Goal: Information Seeking & Learning: Check status

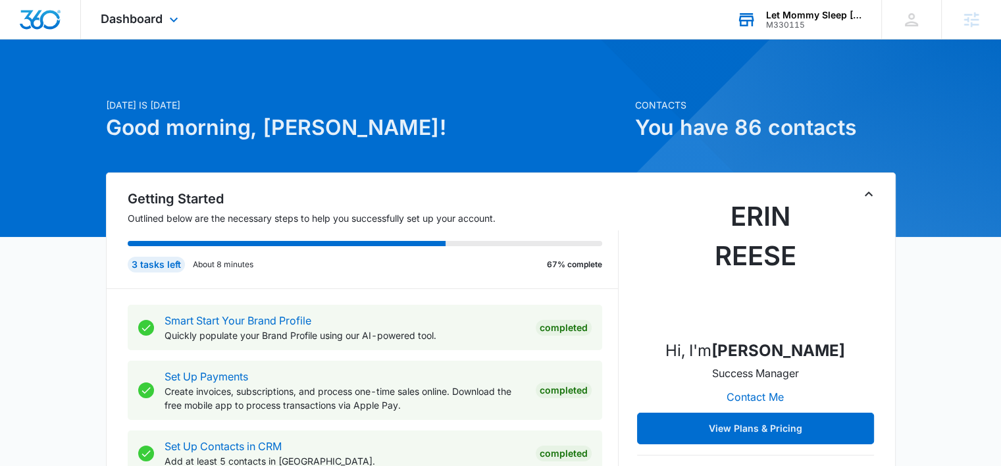
click at [763, 18] on div "Let Mommy Sleep [US_STATE] M330115 Your Accounts View All" at bounding box center [798, 19] width 164 height 39
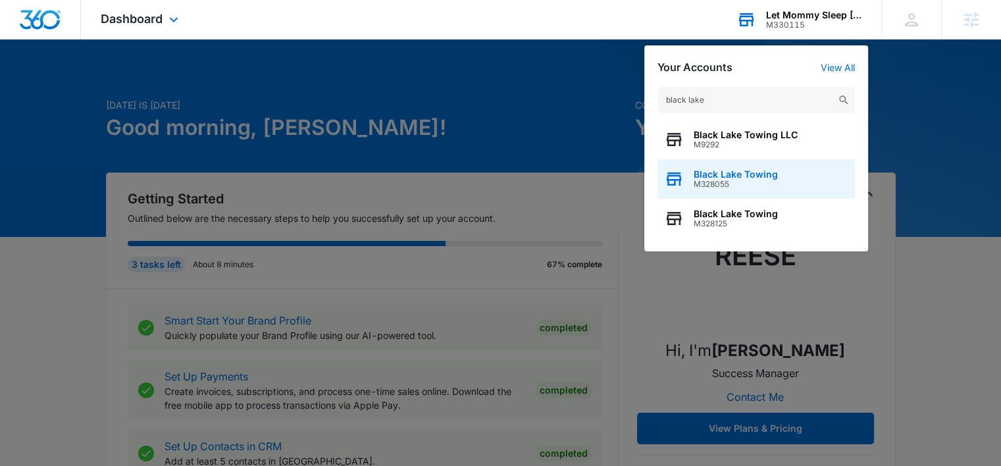
type input "black lake"
click at [707, 181] on span "M328055" at bounding box center [735, 184] width 84 height 9
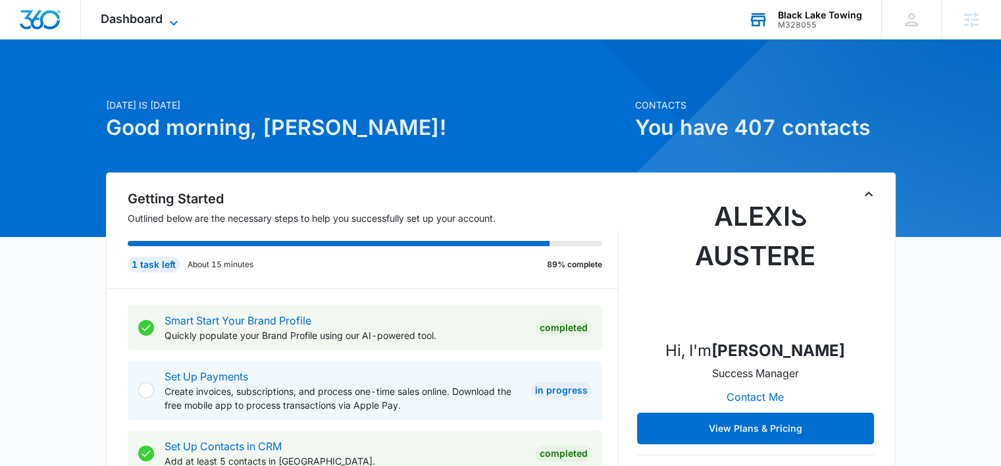
click at [175, 24] on icon at bounding box center [174, 22] width 8 height 5
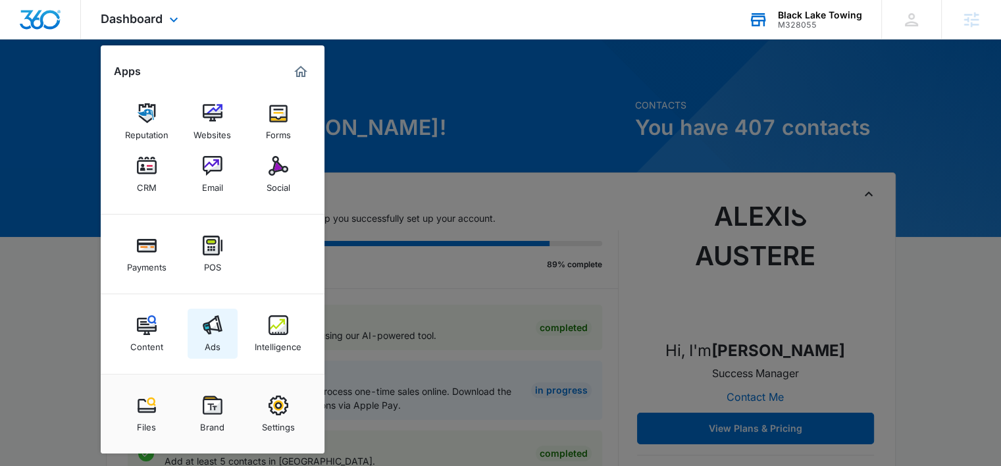
click at [213, 320] on img at bounding box center [213, 325] width 20 height 20
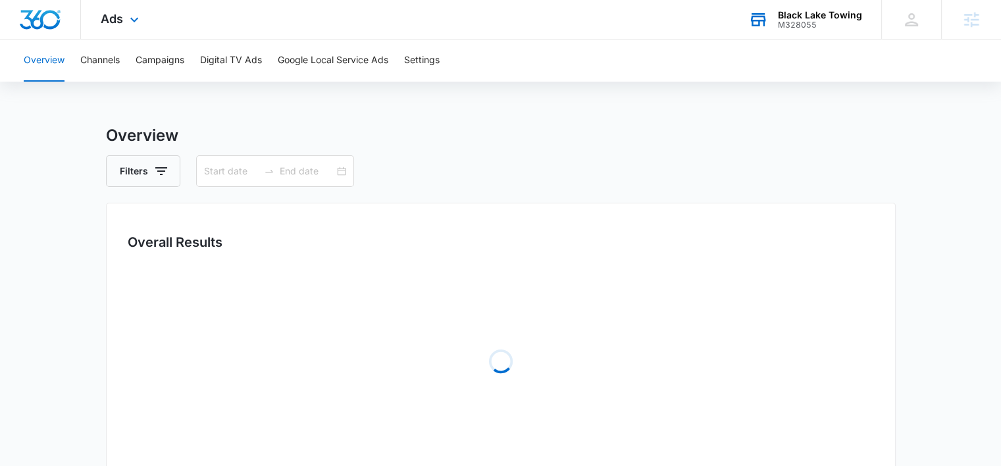
type input "08/04/2025"
type input "09/03/2025"
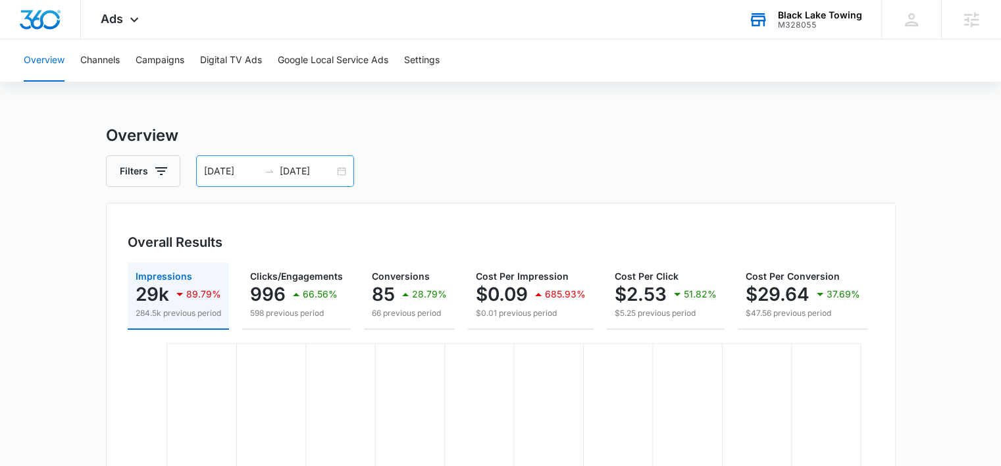
click at [215, 178] on input "08/04/2025" at bounding box center [231, 171] width 55 height 14
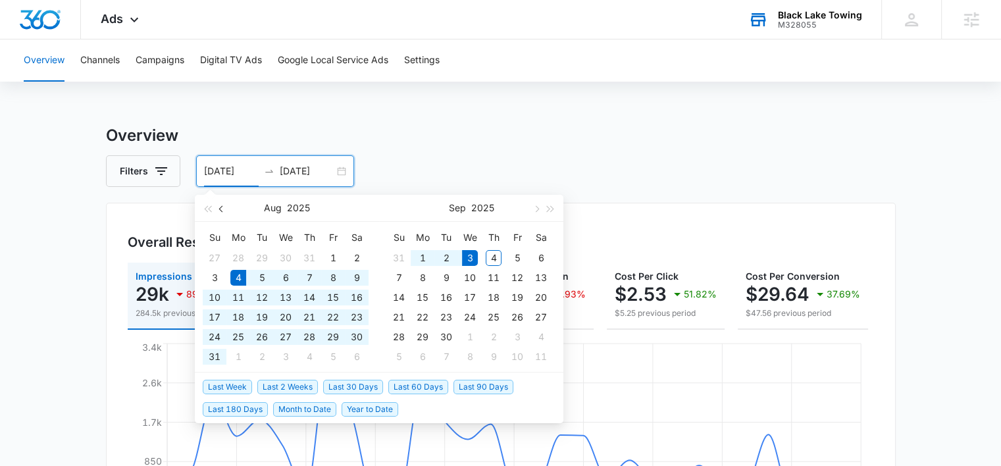
click at [224, 212] on button "button" at bounding box center [221, 208] width 14 height 26
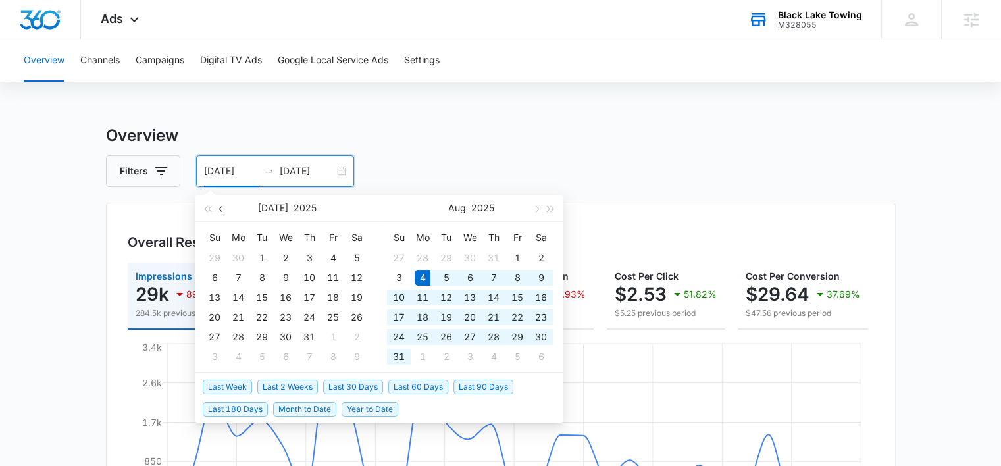
click at [224, 212] on button "button" at bounding box center [221, 208] width 14 height 26
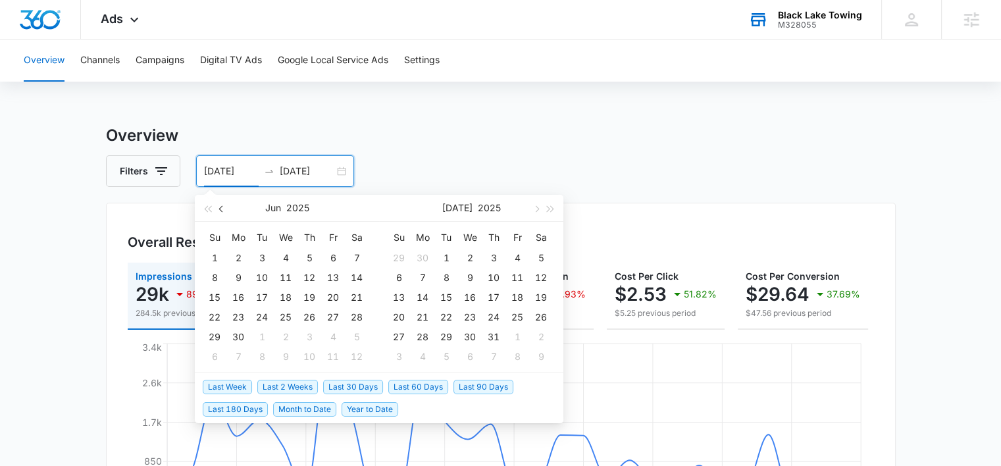
click at [224, 212] on button "button" at bounding box center [221, 208] width 14 height 26
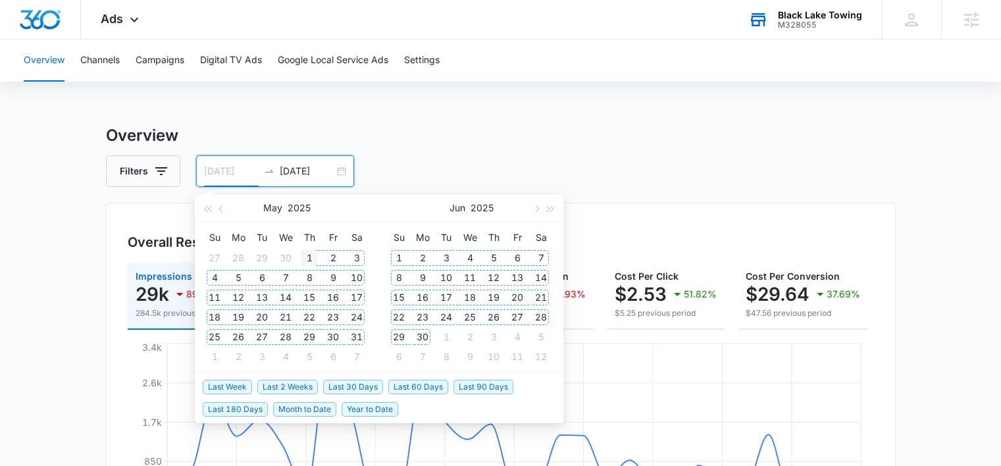
type input "05/01/2025"
click at [311, 256] on div "1" at bounding box center [309, 258] width 16 height 16
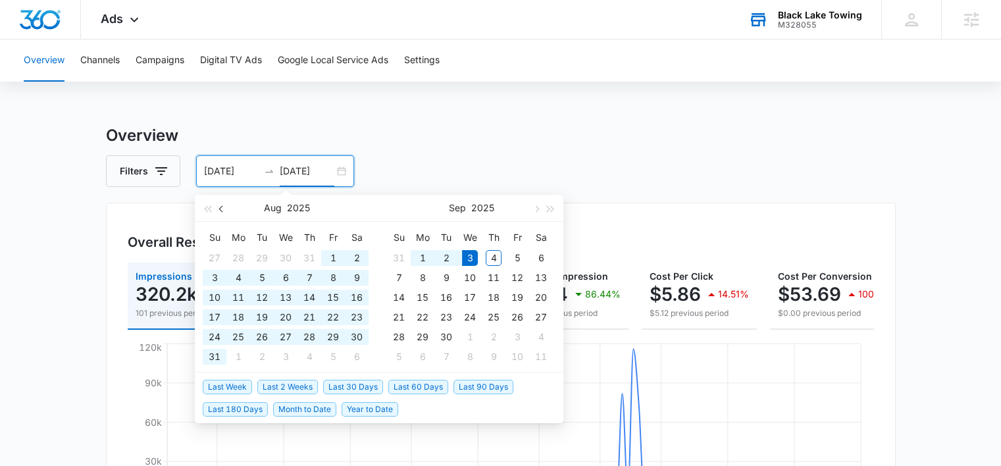
click at [221, 208] on span "button" at bounding box center [222, 208] width 7 height 7
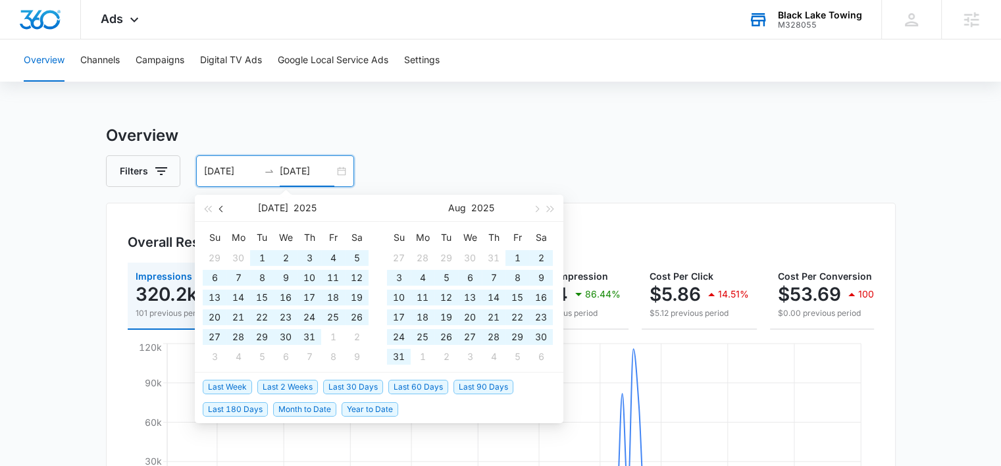
click at [221, 208] on span "button" at bounding box center [222, 208] width 7 height 7
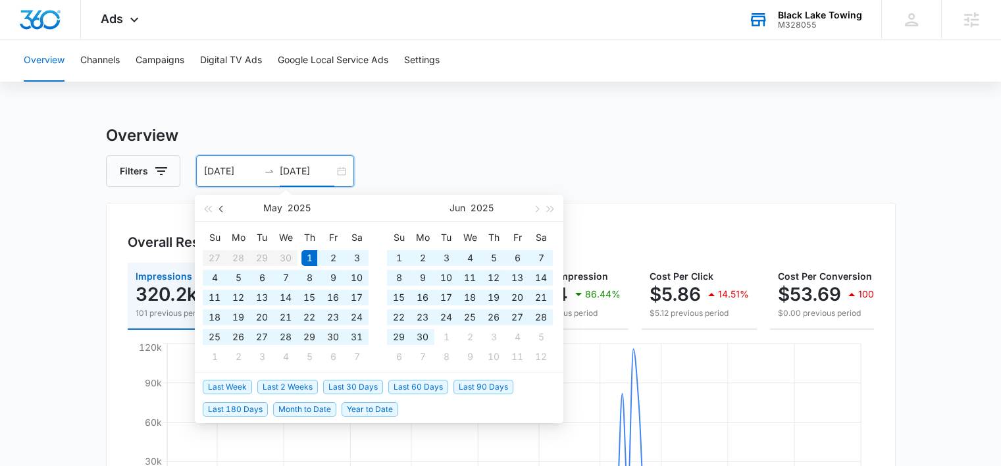
scroll to position [3, 0]
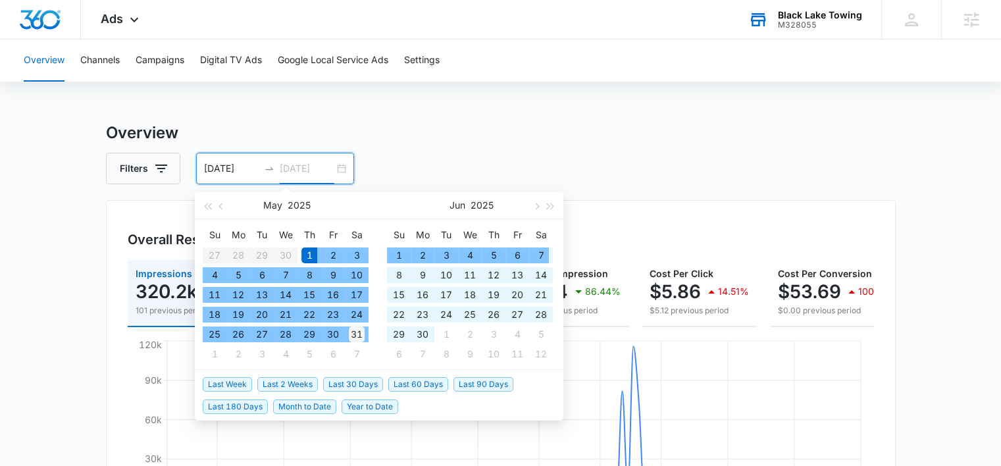
type input "05/31/2025"
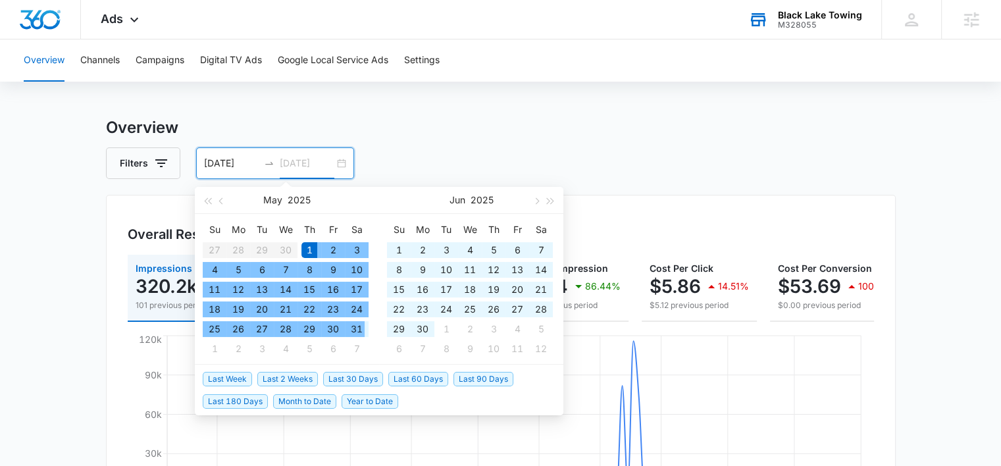
click at [352, 331] on div "31" at bounding box center [357, 329] width 16 height 16
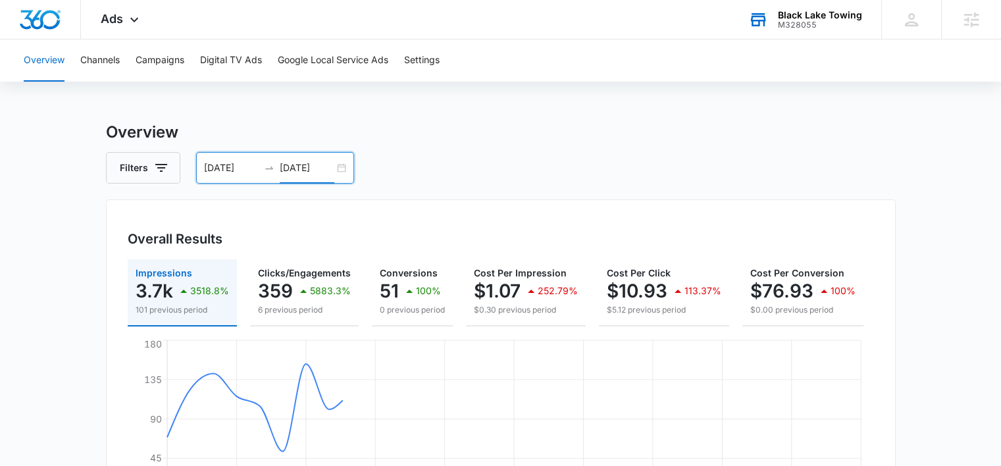
scroll to position [4, 0]
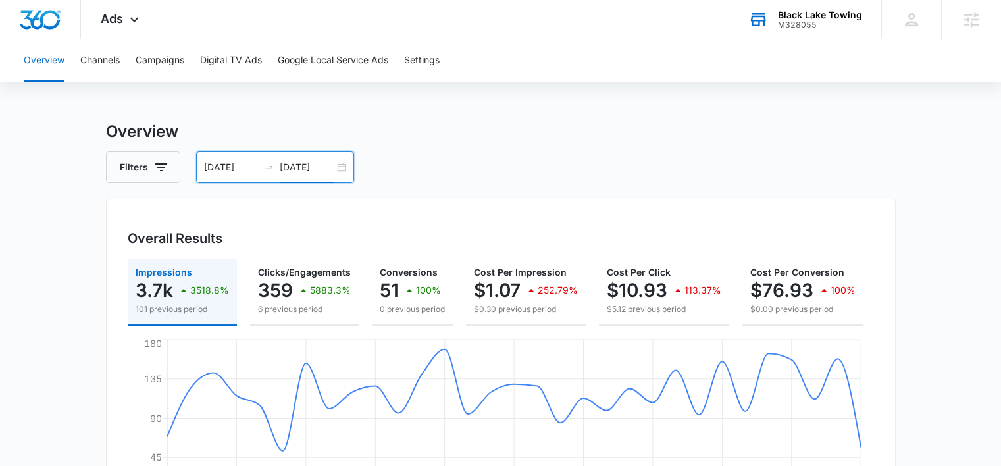
click at [211, 164] on input "05/01/2025" at bounding box center [231, 167] width 55 height 14
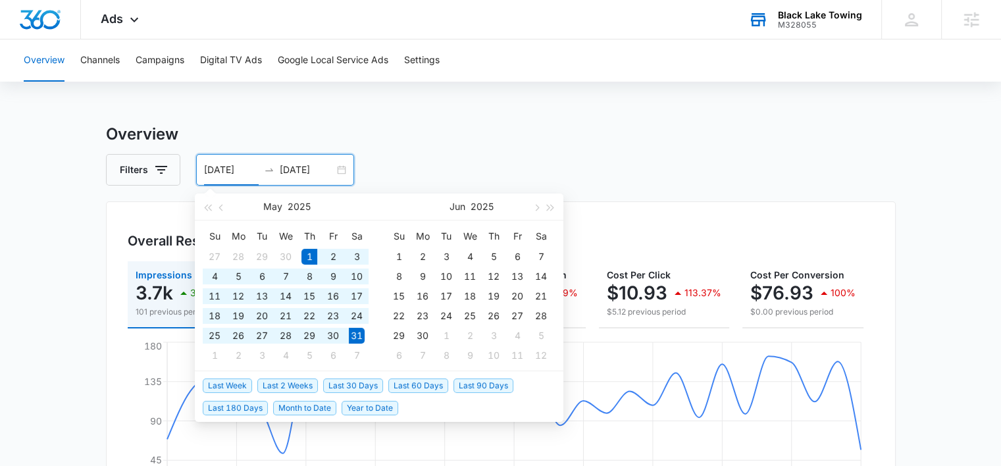
scroll to position [0, 0]
click at [220, 208] on span "button" at bounding box center [222, 208] width 7 height 7
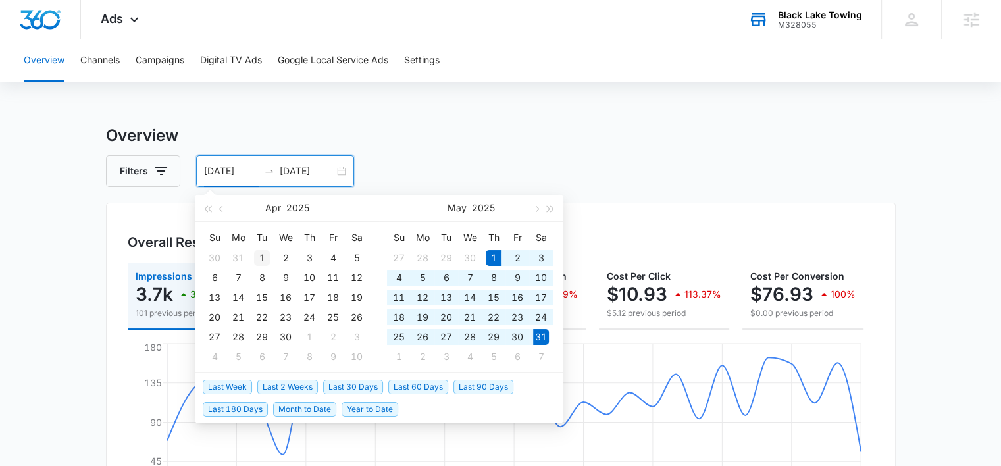
type input "04/01/2025"
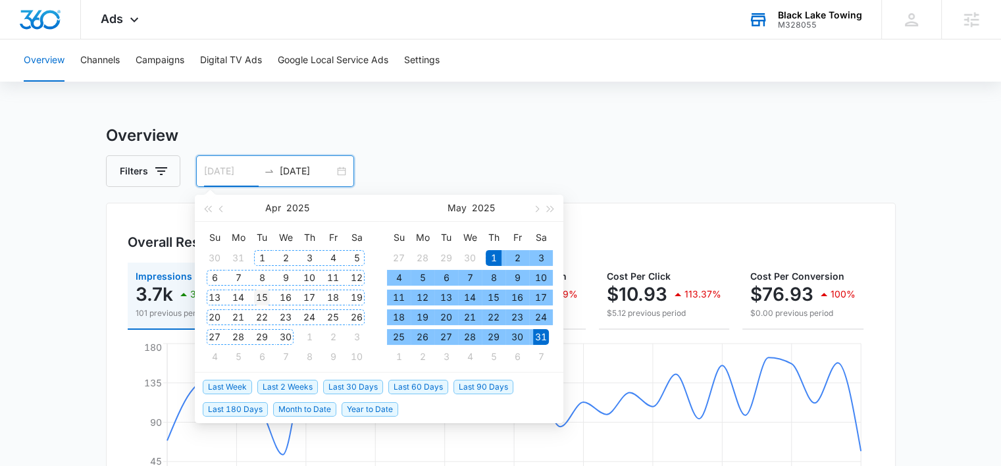
drag, startPoint x: 264, startPoint y: 255, endPoint x: 266, endPoint y: 303, distance: 48.1
click at [264, 256] on div "1" at bounding box center [262, 258] width 16 height 16
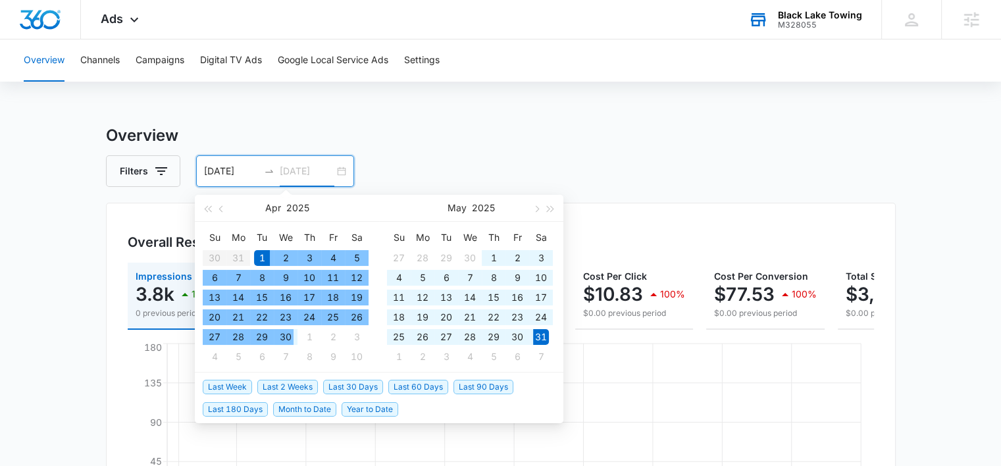
click at [290, 343] on div "30" at bounding box center [286, 337] width 16 height 16
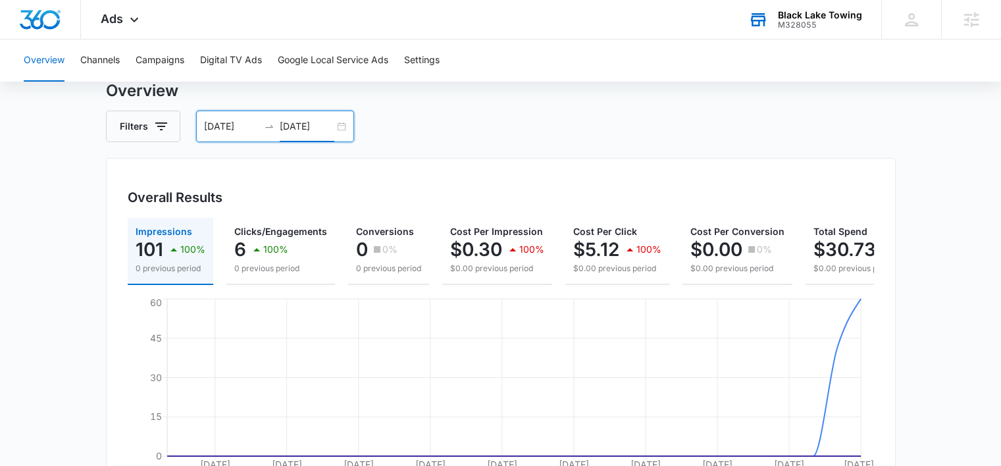
scroll to position [24, 0]
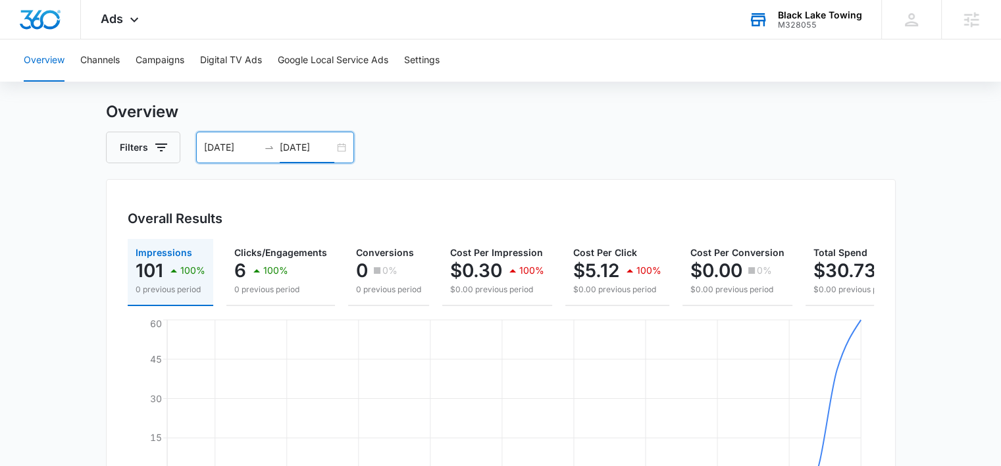
click at [302, 145] on input "04/30/2025" at bounding box center [307, 147] width 55 height 14
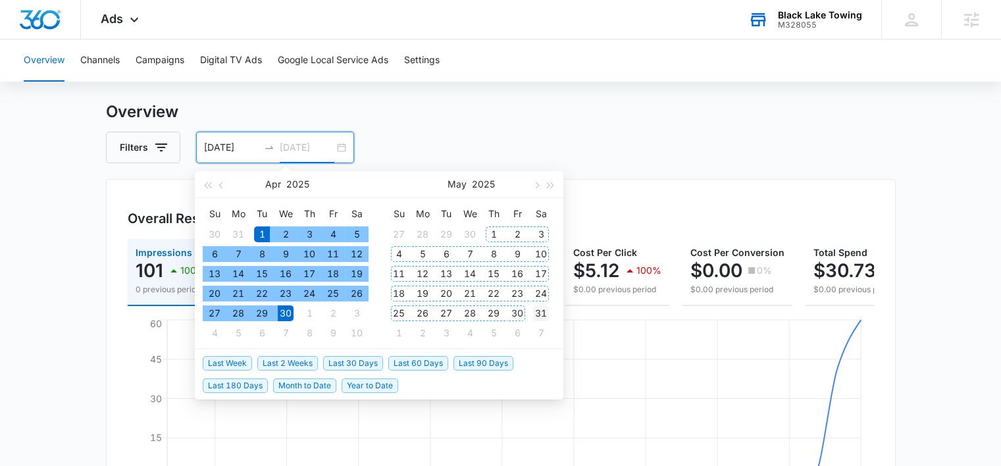
type input "05/31/2025"
click at [539, 310] on div "31" at bounding box center [541, 313] width 16 height 16
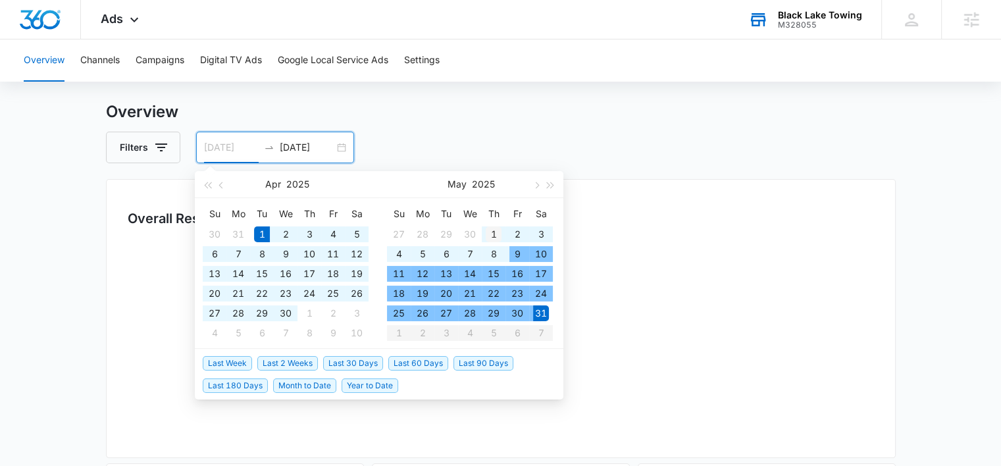
type input "05/01/2025"
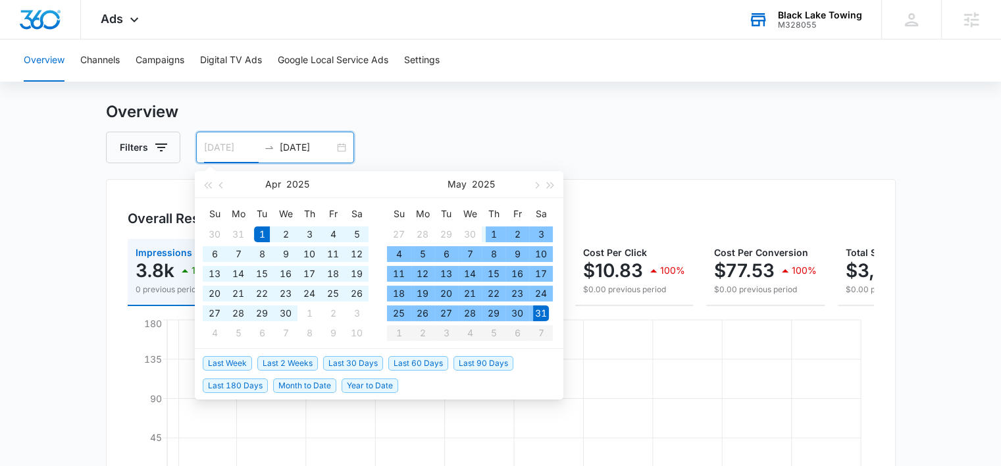
click at [495, 236] on div "1" at bounding box center [494, 234] width 16 height 16
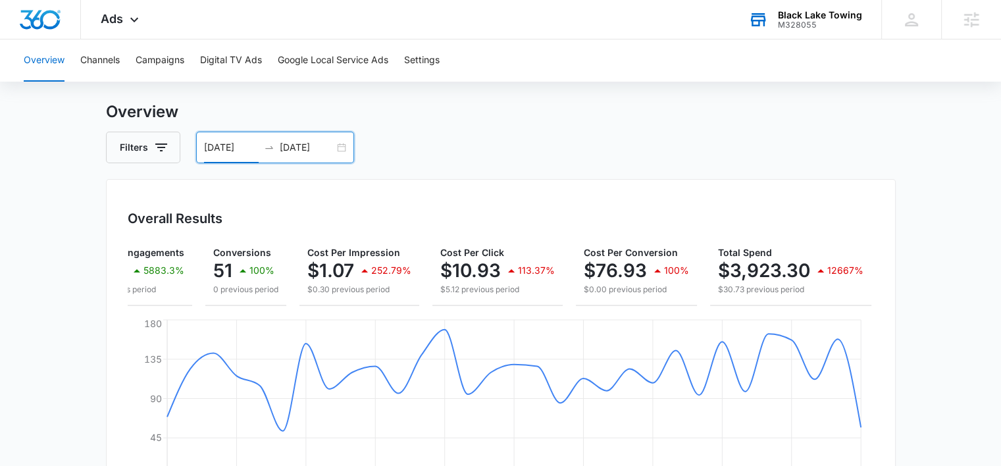
scroll to position [0, 0]
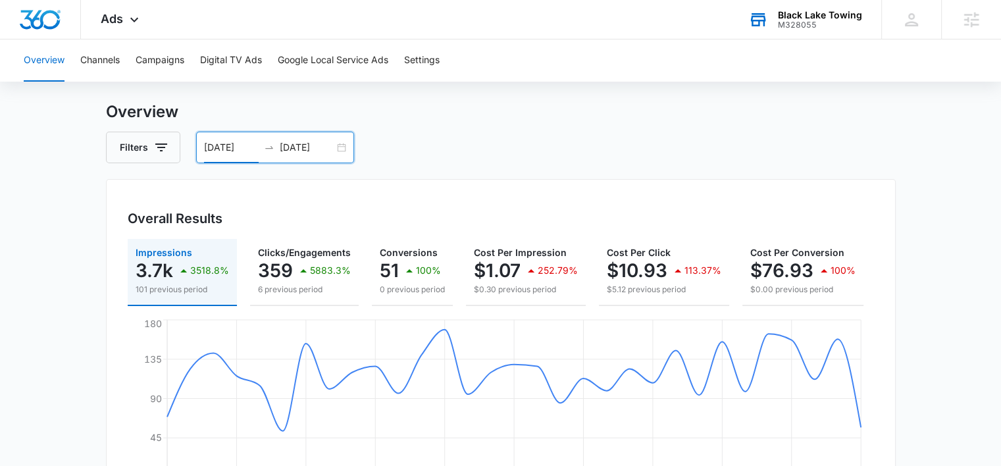
click at [309, 147] on input "05/31/2025" at bounding box center [307, 147] width 55 height 14
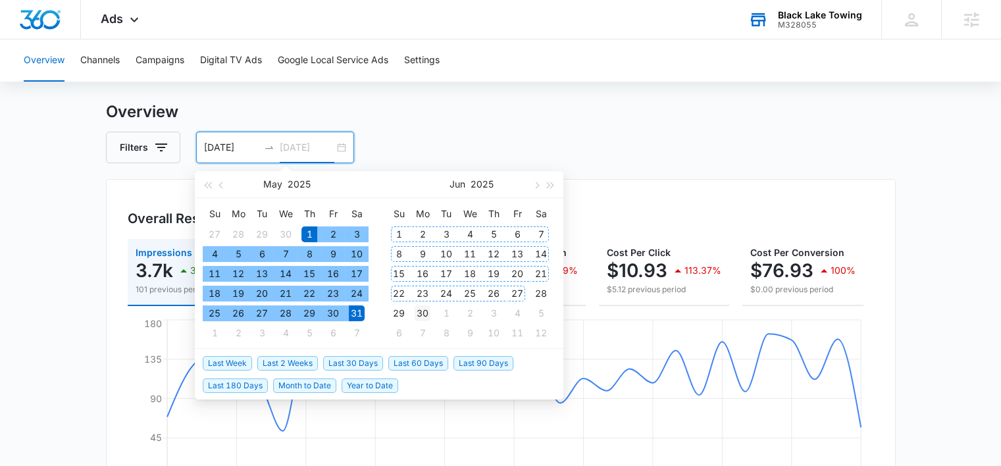
type input "06/30/2025"
drag, startPoint x: 422, startPoint y: 313, endPoint x: 432, endPoint y: 289, distance: 25.7
click at [425, 311] on div "30" at bounding box center [422, 313] width 16 height 16
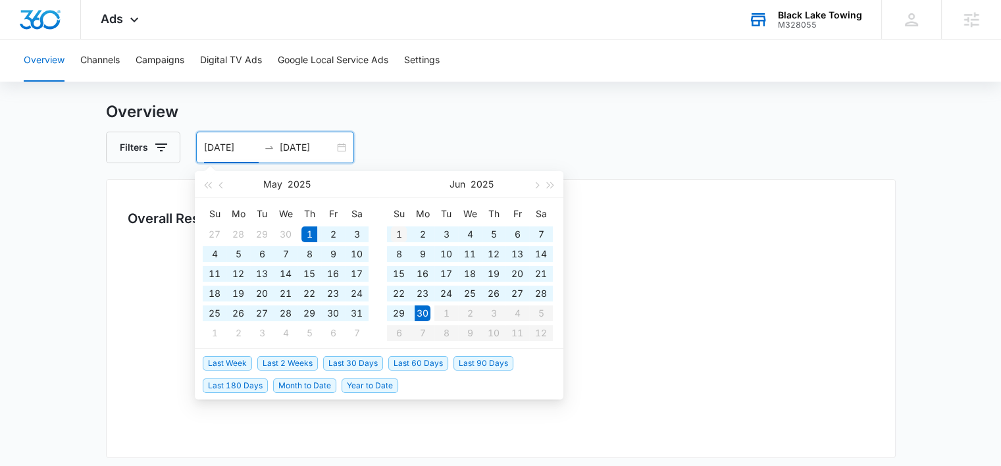
type input "06/01/2025"
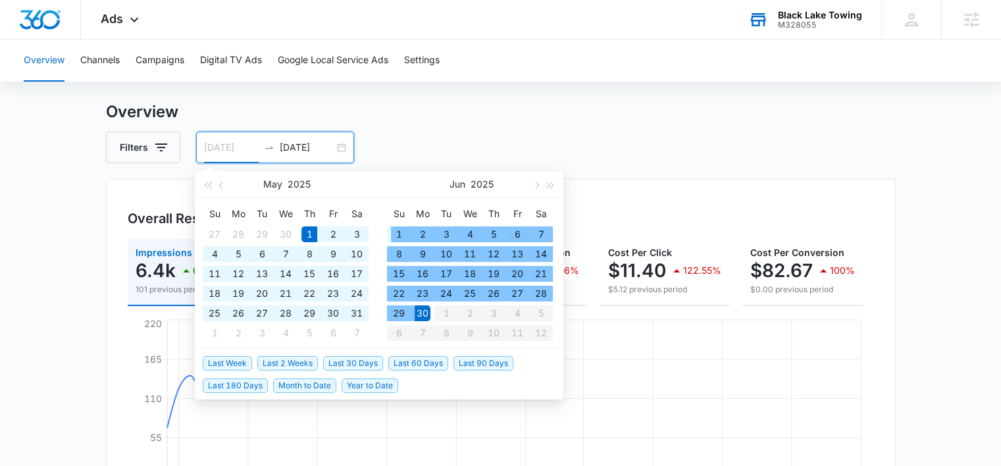
click at [401, 234] on div "1" at bounding box center [399, 234] width 16 height 16
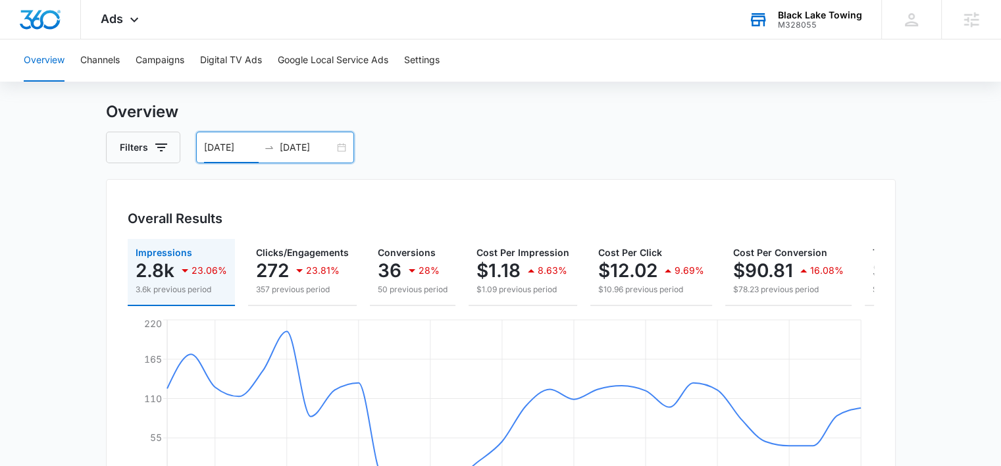
scroll to position [0, 150]
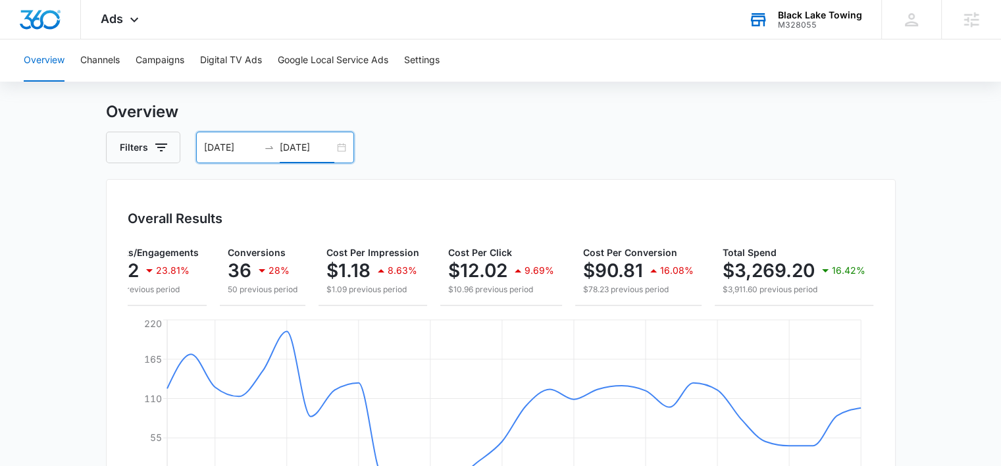
click at [315, 147] on input "06/30/2025" at bounding box center [307, 147] width 55 height 14
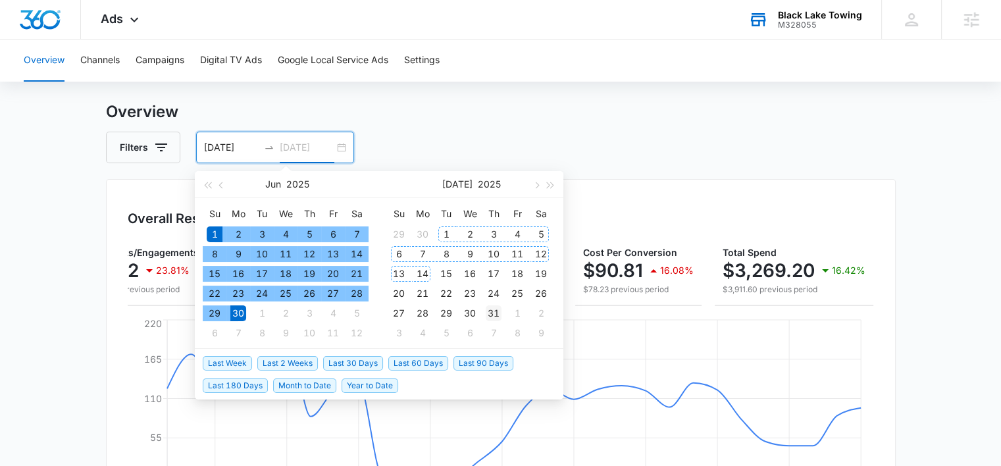
type input "07/31/2025"
click at [495, 314] on div "31" at bounding box center [494, 313] width 16 height 16
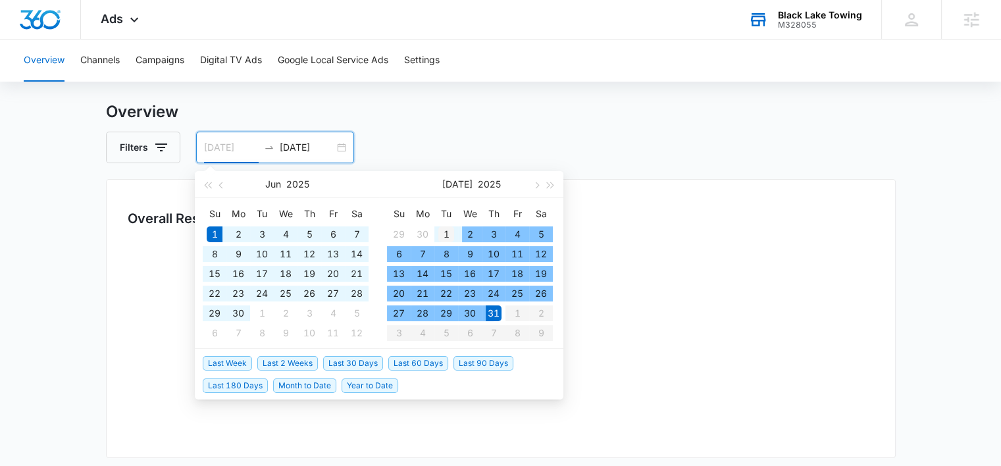
type input "07/01/2025"
click at [446, 234] on div "1" at bounding box center [446, 234] width 16 height 16
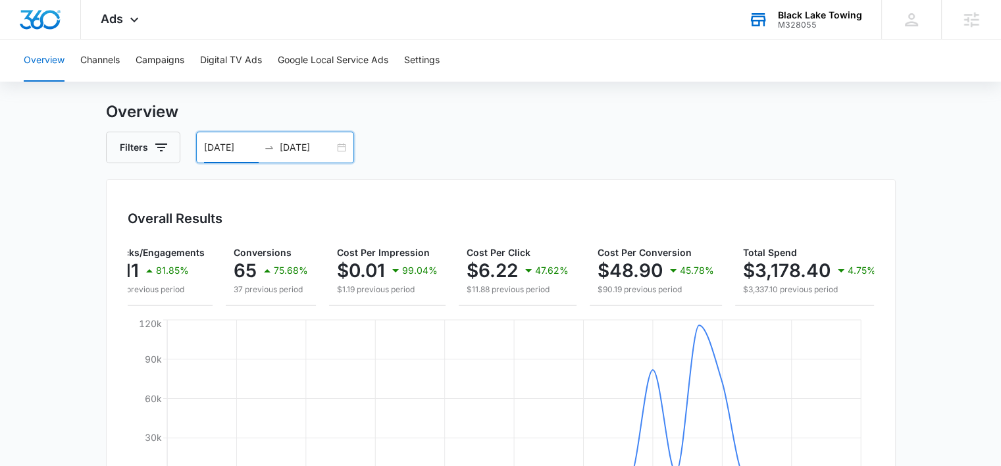
scroll to position [0, 173]
click at [309, 145] on input "07/31/2025" at bounding box center [307, 147] width 55 height 14
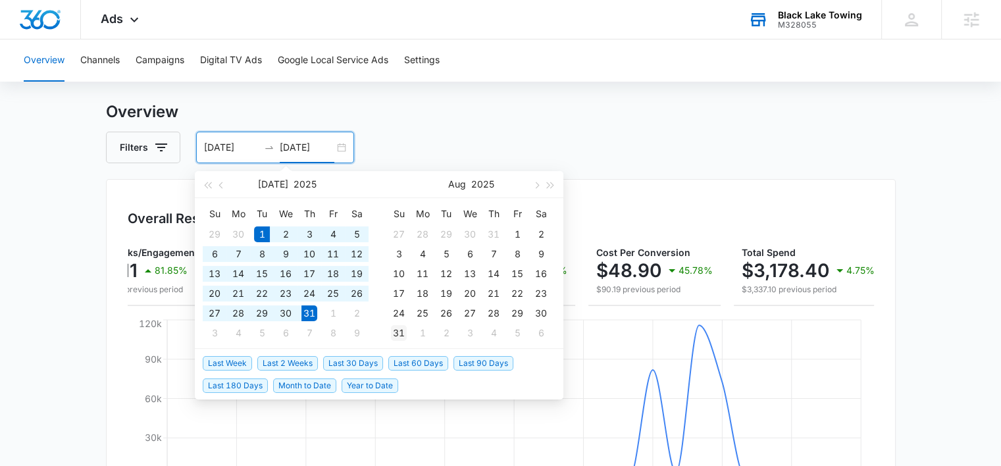
type input "08/31/2025"
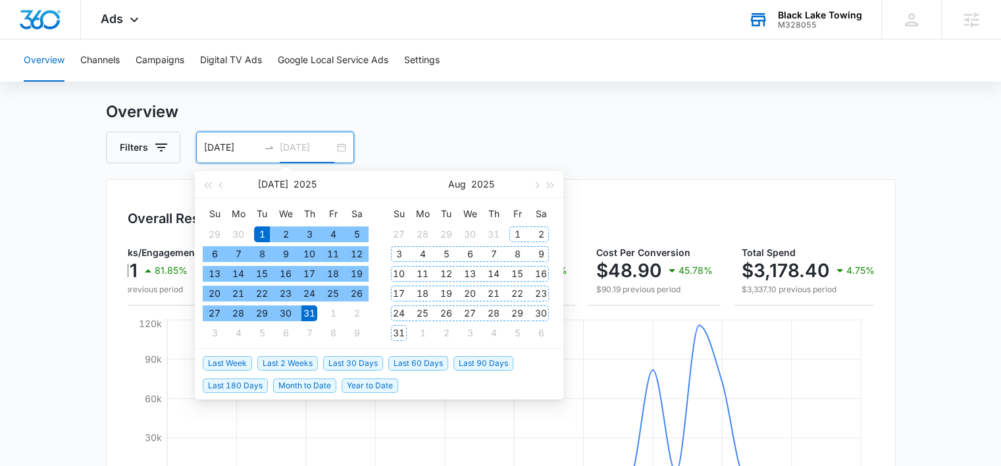
drag, startPoint x: 400, startPoint y: 328, endPoint x: 471, endPoint y: 285, distance: 82.9
click at [400, 328] on div "31" at bounding box center [399, 333] width 16 height 16
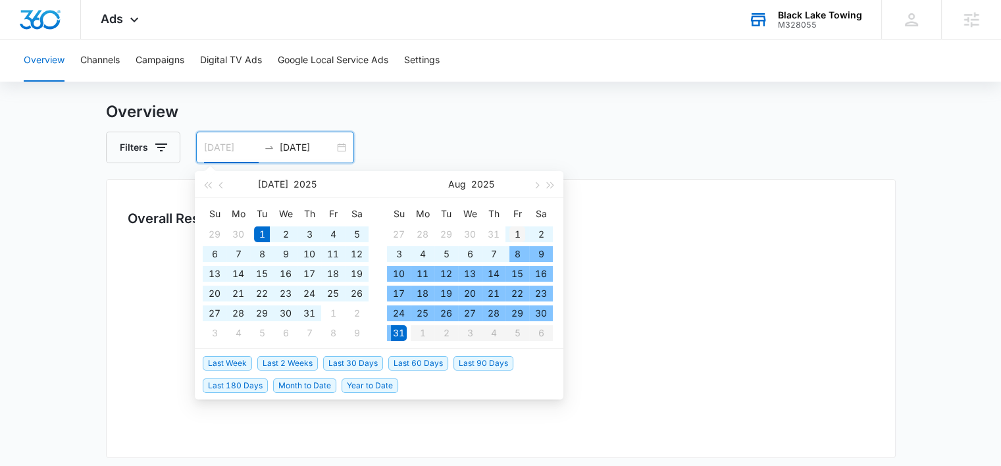
type input "08/01/2025"
click at [520, 231] on div "1" at bounding box center [517, 234] width 16 height 16
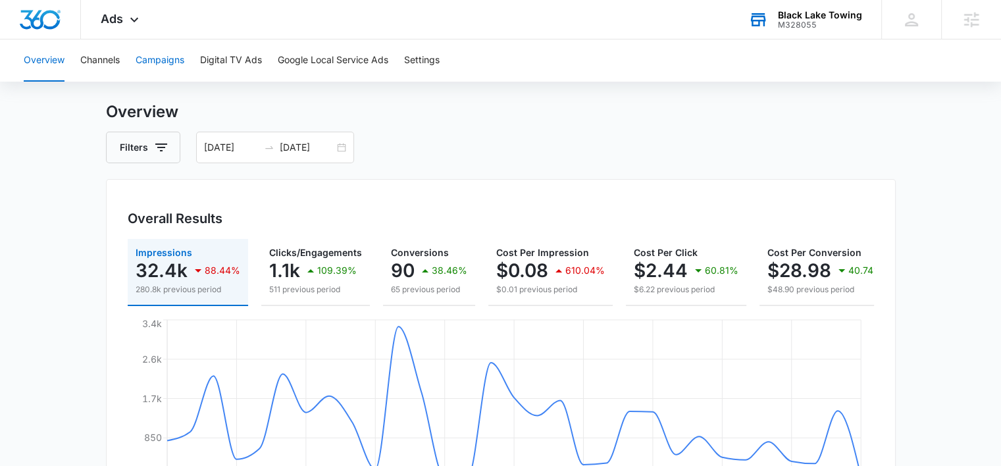
drag, startPoint x: 164, startPoint y: 59, endPoint x: 168, endPoint y: 66, distance: 9.1
click at [167, 60] on button "Campaigns" at bounding box center [160, 60] width 49 height 42
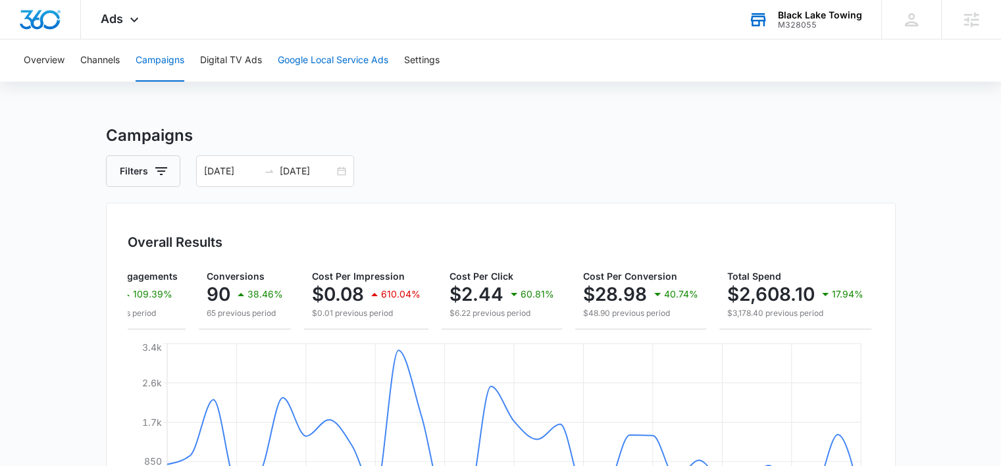
click at [300, 60] on button "Google Local Service Ads" at bounding box center [333, 60] width 111 height 42
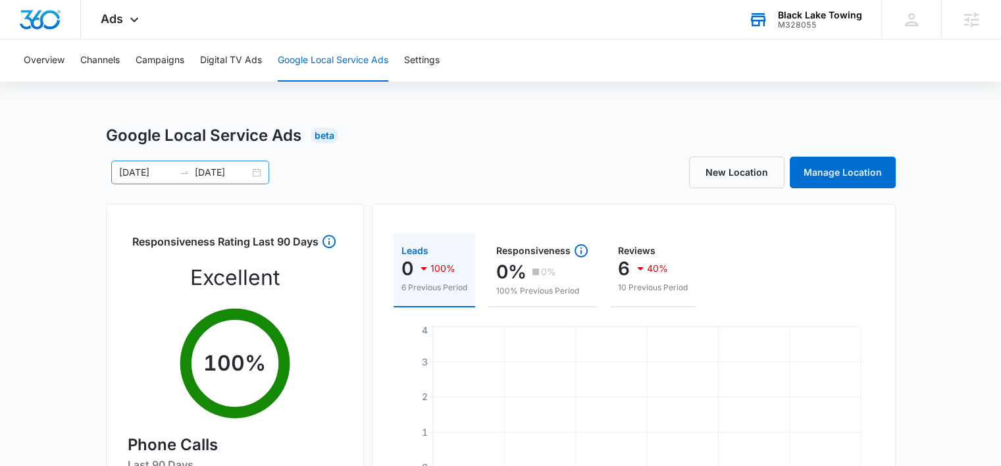
click at [141, 173] on input "08/01/2025" at bounding box center [146, 172] width 55 height 14
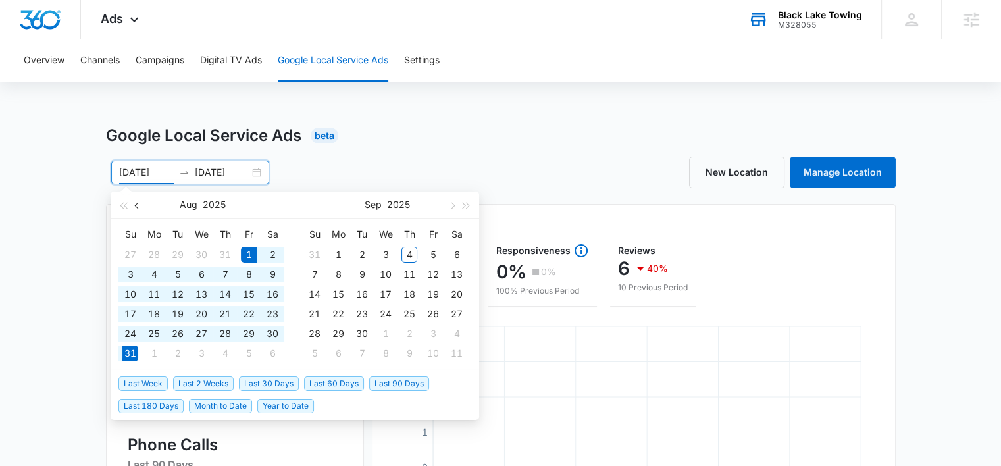
click at [135, 201] on button "button" at bounding box center [137, 204] width 14 height 26
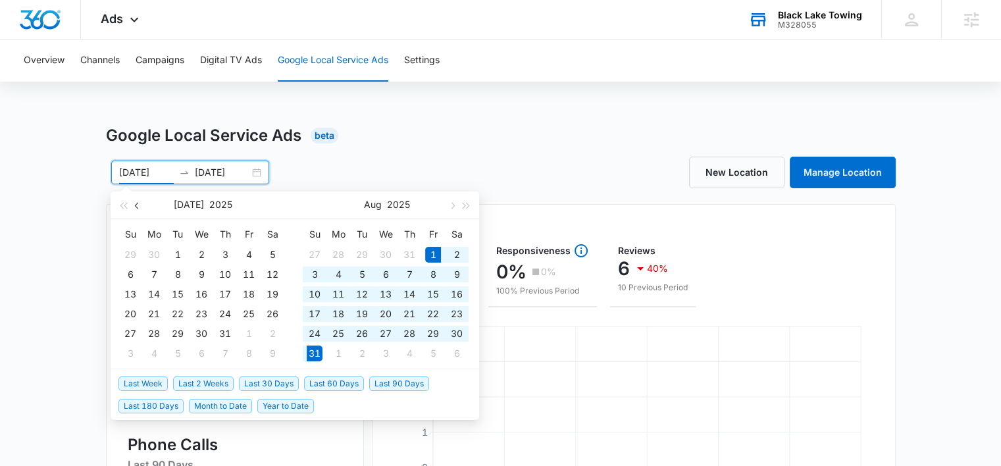
click at [135, 201] on button "button" at bounding box center [137, 204] width 14 height 26
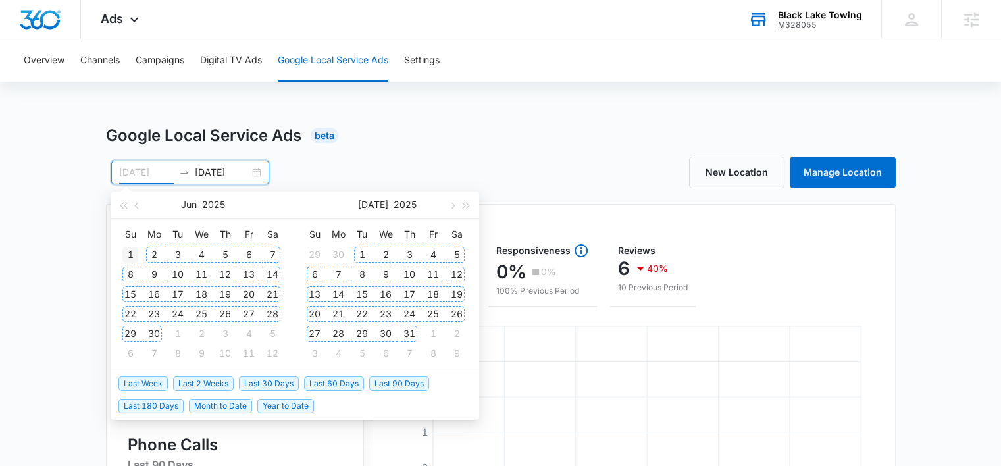
type input "06/01/2025"
drag, startPoint x: 132, startPoint y: 253, endPoint x: 135, endPoint y: 262, distance: 9.2
click at [132, 254] on div "1" at bounding box center [130, 255] width 16 height 16
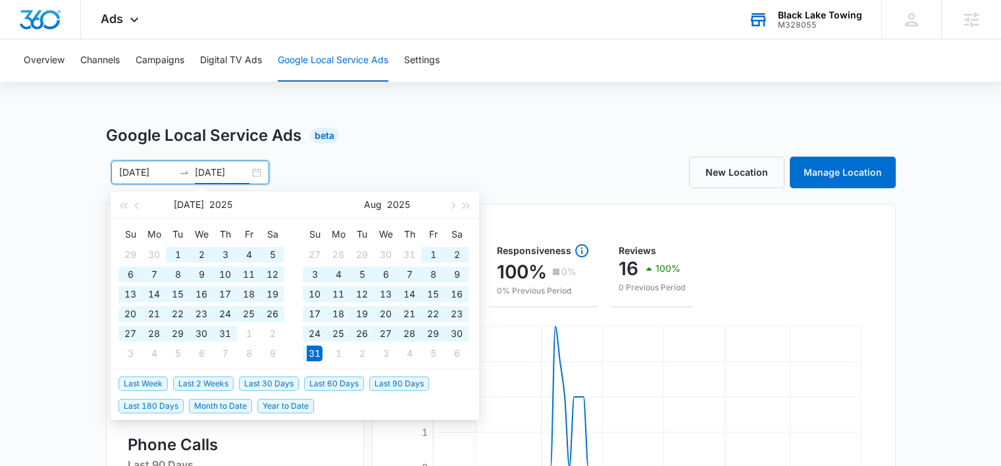
drag, startPoint x: 139, startPoint y: 205, endPoint x: 141, endPoint y: 220, distance: 14.5
click at [139, 205] on span "button" at bounding box center [138, 205] width 7 height 7
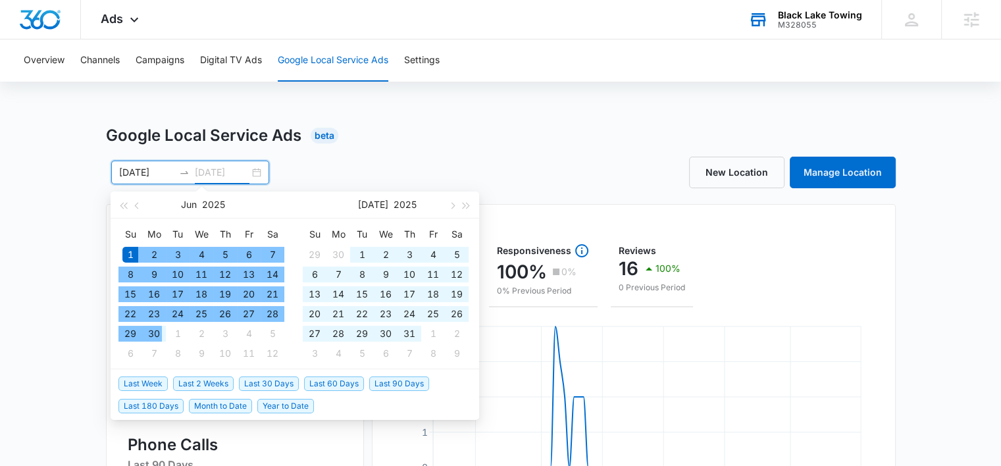
click at [159, 332] on div "30" at bounding box center [154, 334] width 16 height 16
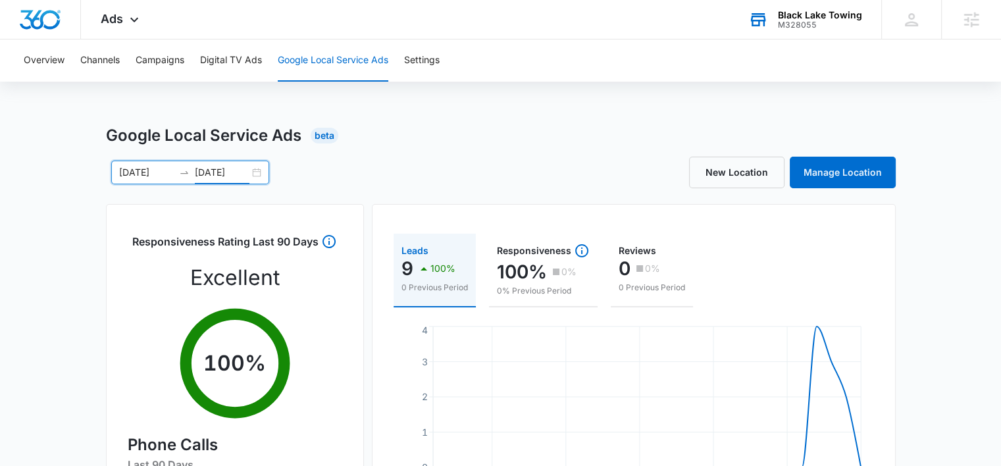
click at [222, 171] on input "06/30/2025" at bounding box center [222, 172] width 55 height 14
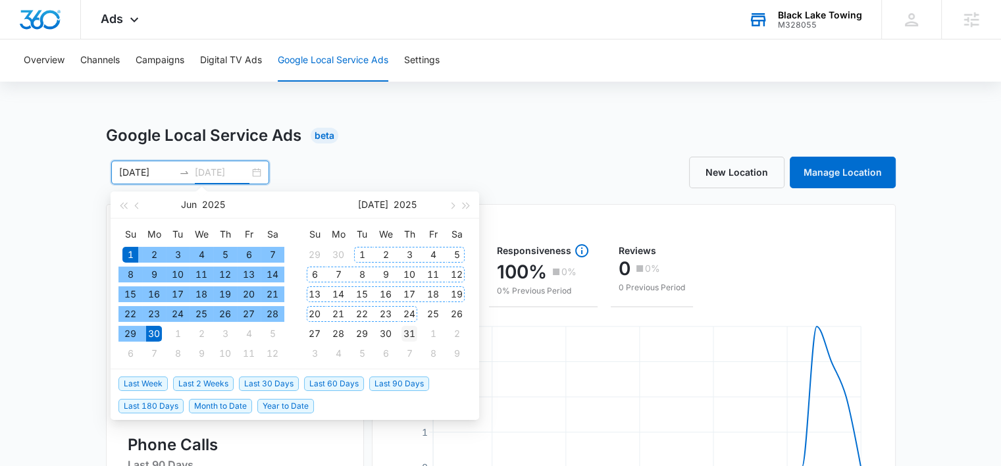
type input "07/31/2025"
drag, startPoint x: 409, startPoint y: 332, endPoint x: 387, endPoint y: 297, distance: 41.1
click at [409, 332] on div "31" at bounding box center [409, 334] width 16 height 16
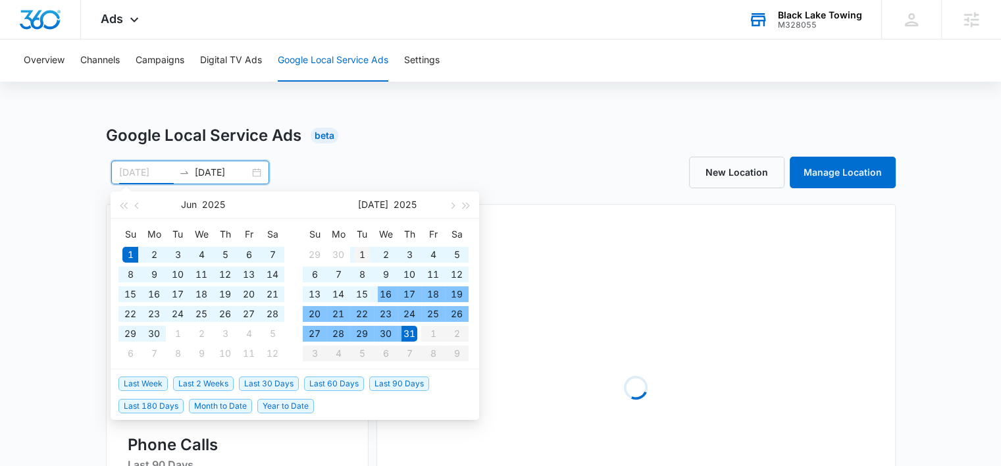
type input "07/01/2025"
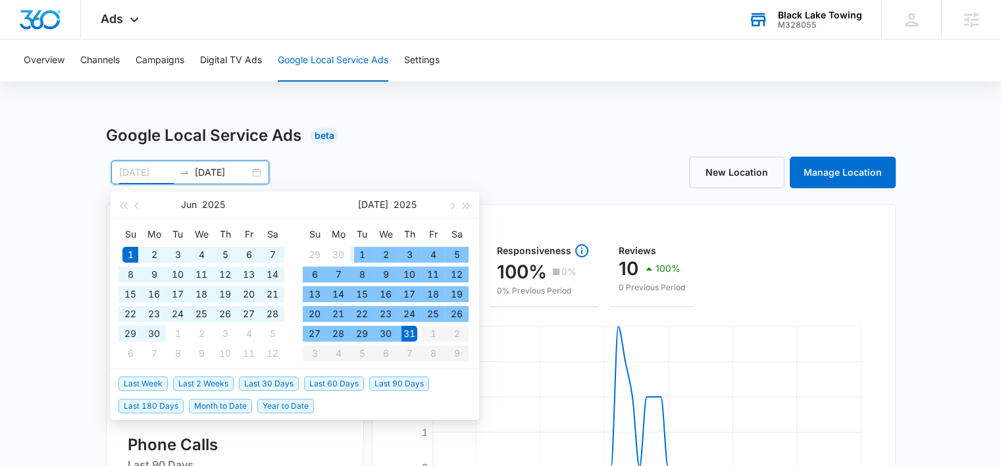
click at [361, 253] on div "1" at bounding box center [362, 255] width 16 height 16
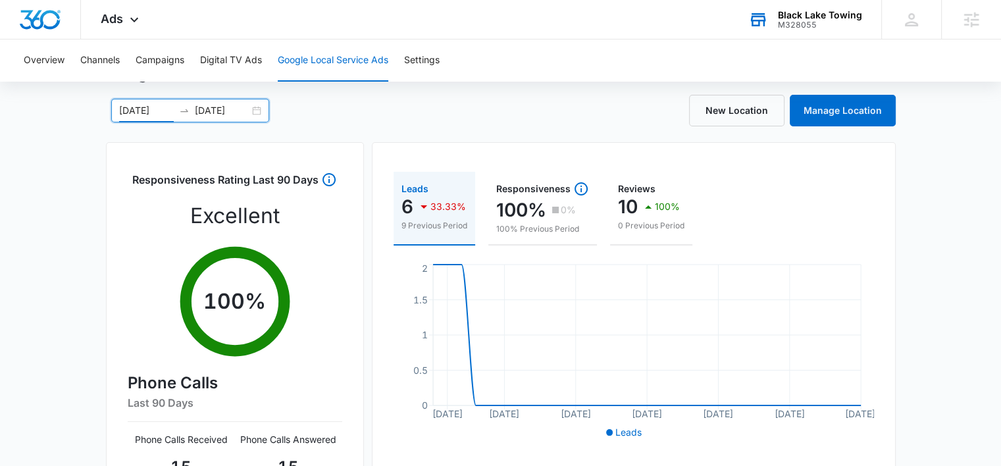
scroll to position [37, 0]
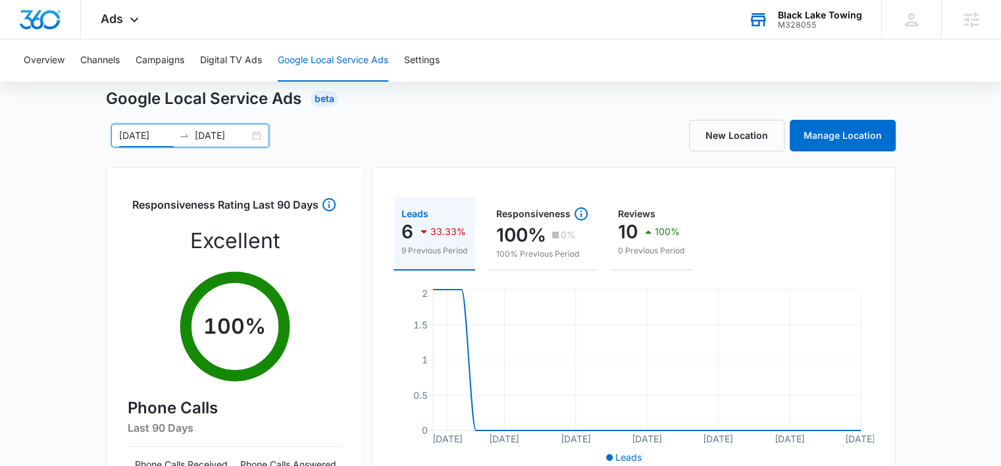
click at [207, 133] on input "07/31/2025" at bounding box center [222, 135] width 55 height 14
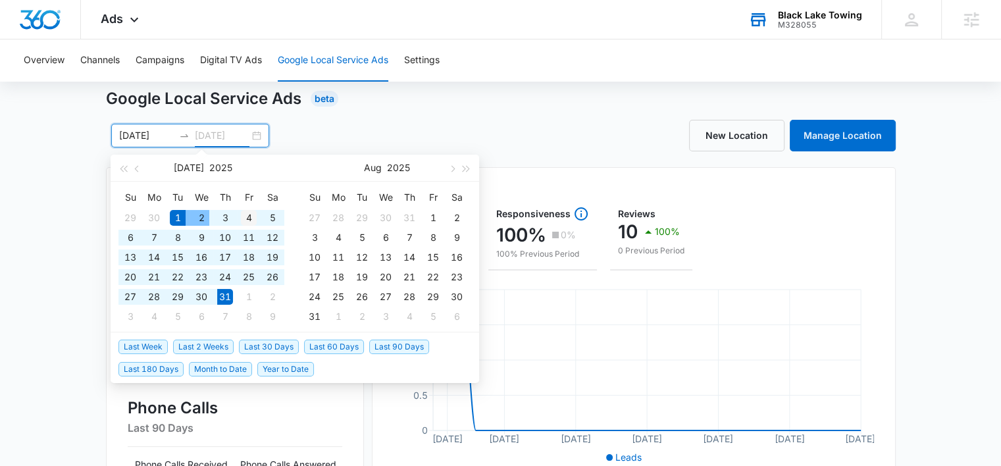
type input "07/04/2025"
click at [249, 218] on div "4" at bounding box center [249, 218] width 16 height 16
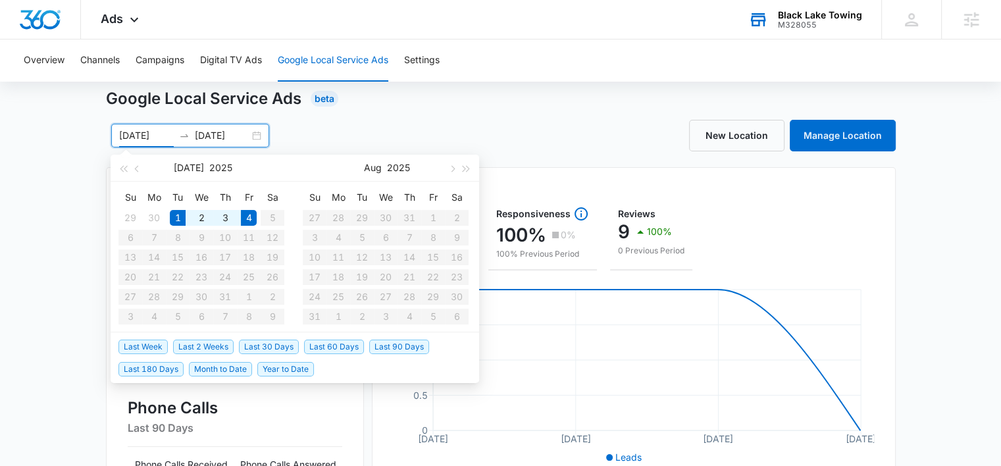
click at [138, 135] on input "07/01/2025" at bounding box center [146, 135] width 55 height 14
click at [138, 166] on span "button" at bounding box center [138, 168] width 7 height 7
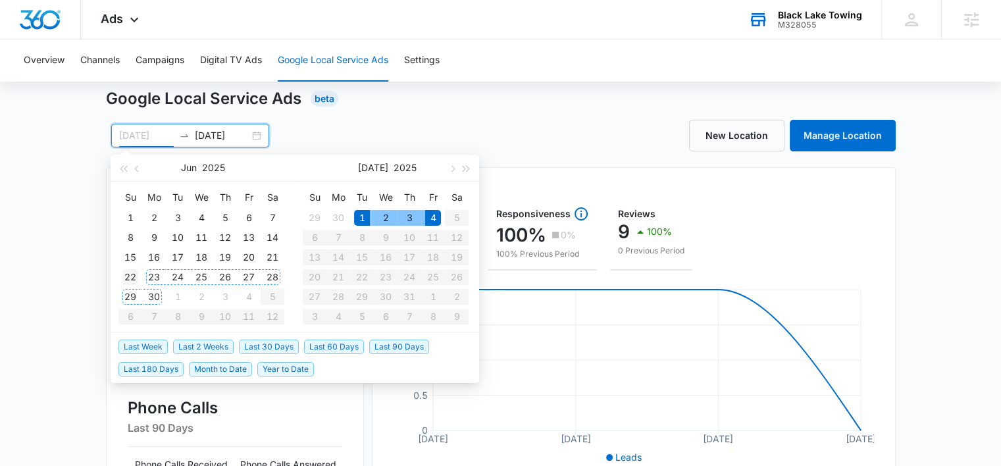
type input "06/22/2025"
click at [132, 274] on div "22" at bounding box center [130, 277] width 16 height 16
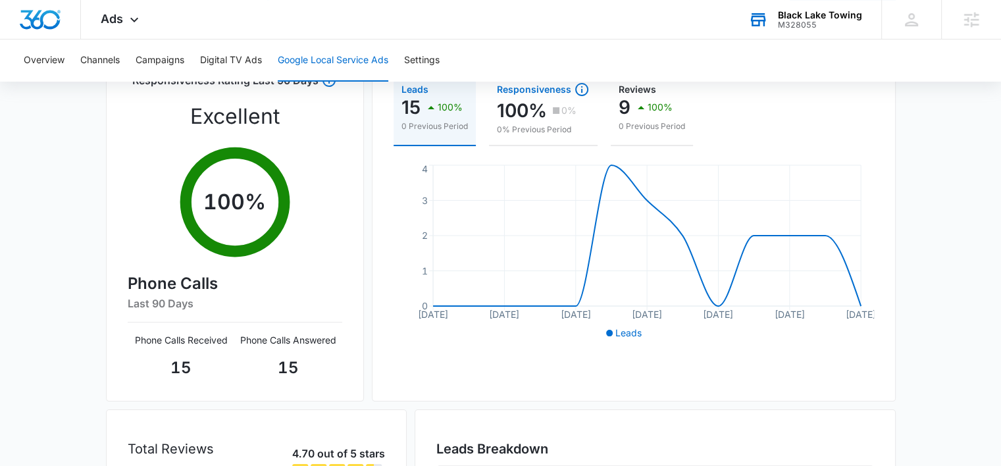
scroll to position [0, 0]
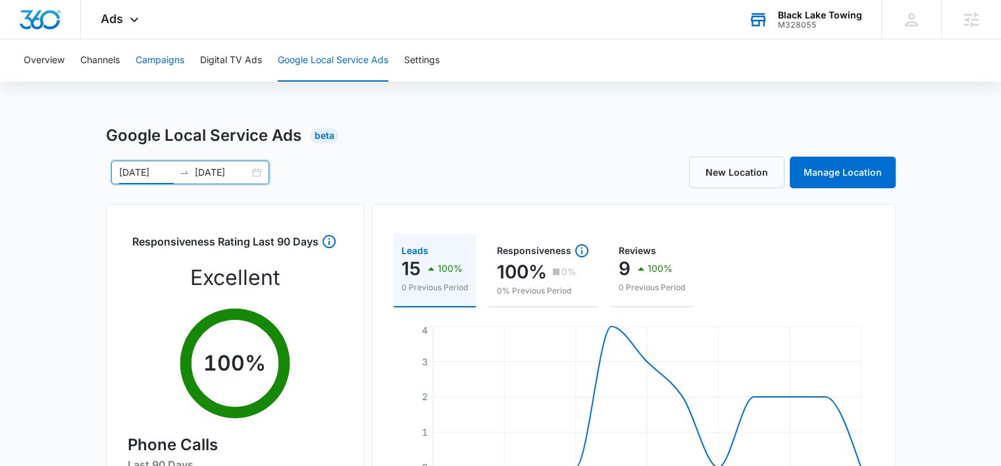
click at [150, 64] on button "Campaigns" at bounding box center [160, 60] width 49 height 42
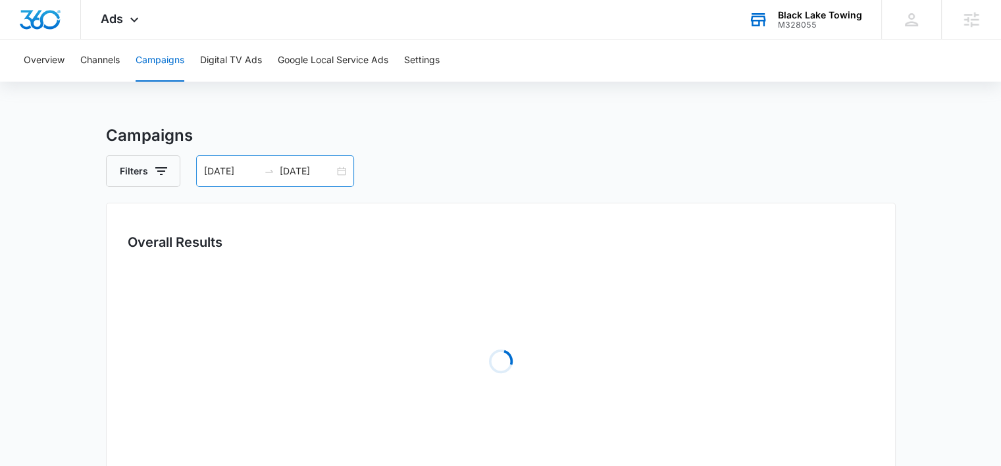
click at [294, 168] on input "07/04/2025" at bounding box center [307, 171] width 55 height 14
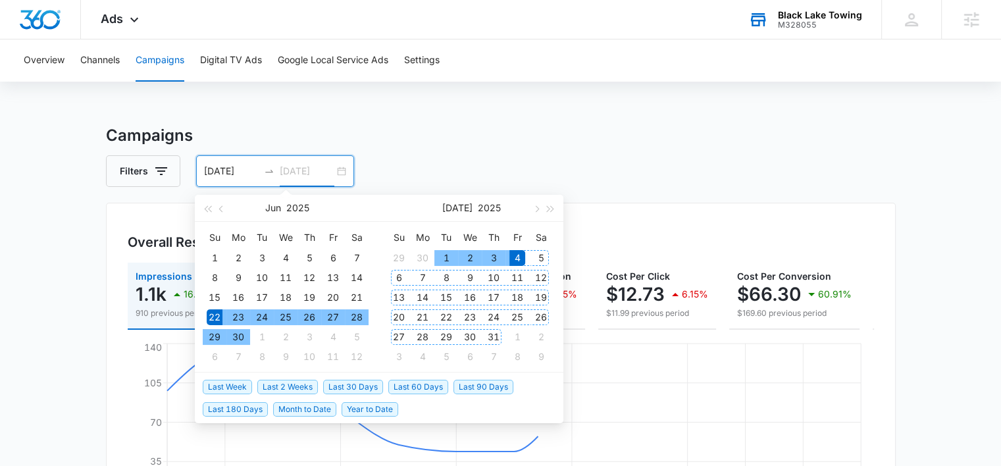
type input "07/04/2025"
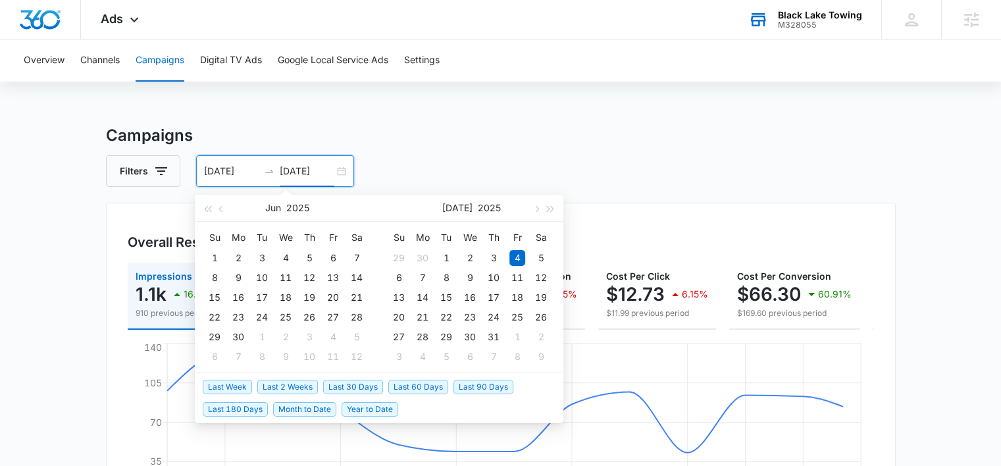
click at [347, 384] on span "Last 30 Days" at bounding box center [353, 387] width 60 height 14
type input "08/05/2025"
type input "09/04/2025"
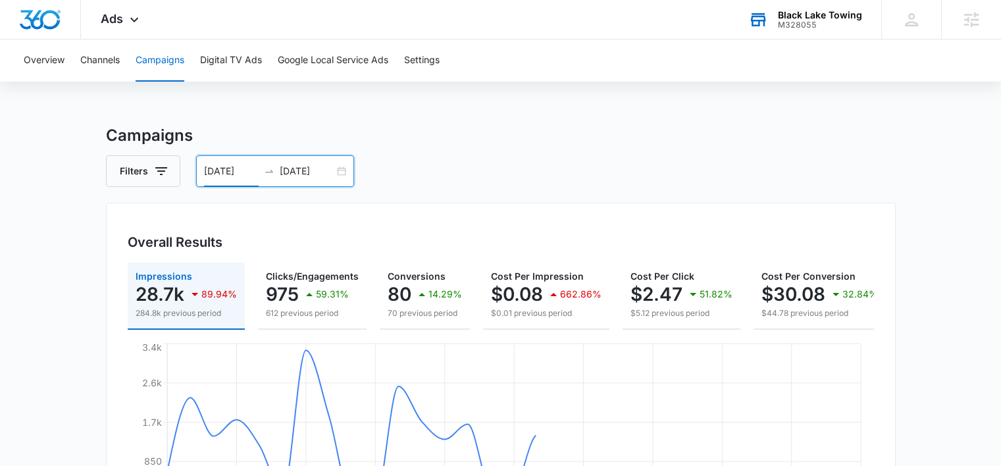
click at [238, 171] on input "08/05/2025" at bounding box center [231, 171] width 55 height 14
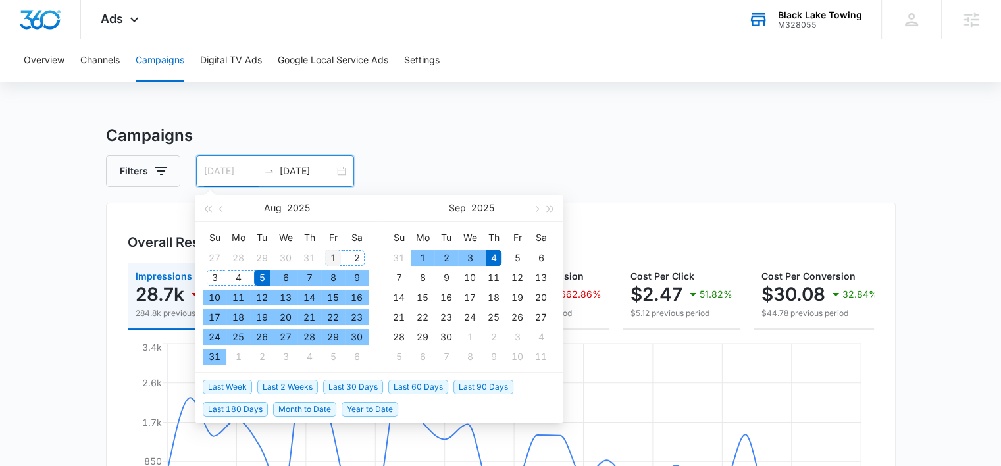
type input "08/01/2025"
click at [330, 258] on div "1" at bounding box center [333, 258] width 16 height 16
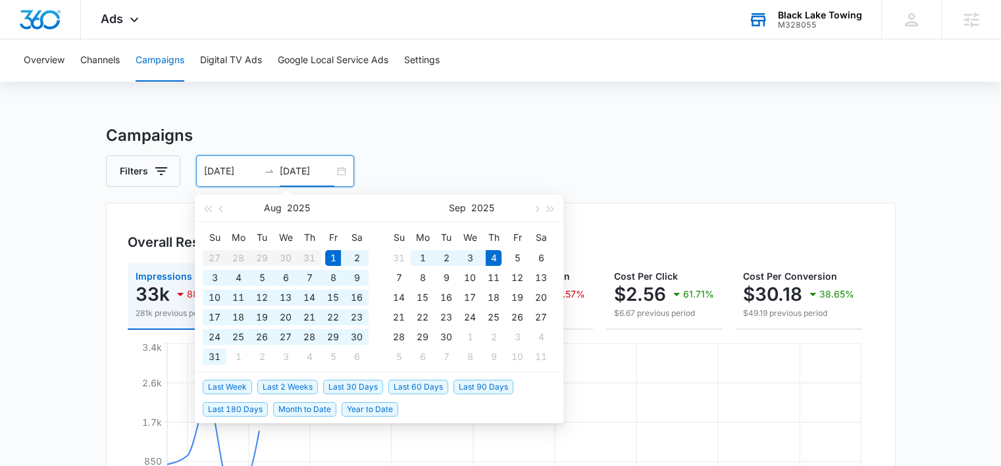
click at [293, 172] on input "09/04/2025" at bounding box center [307, 171] width 55 height 14
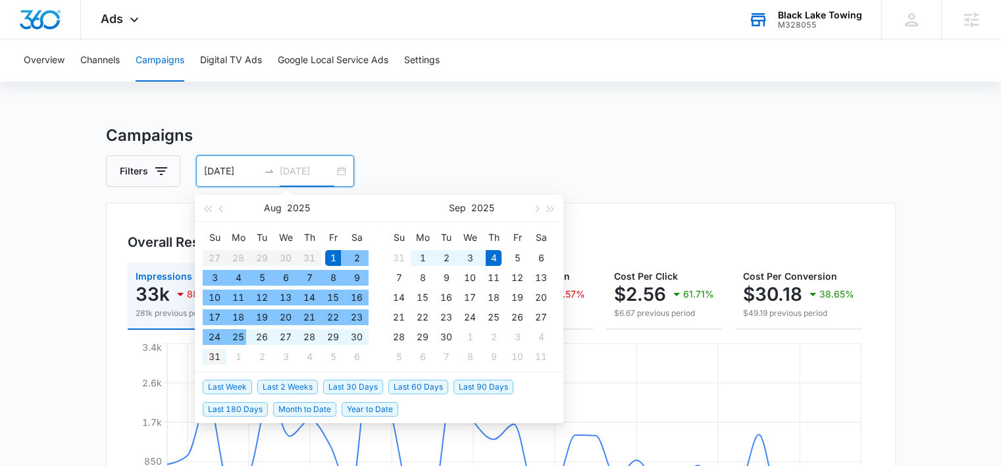
type input "08/31/2025"
click at [221, 351] on div "31" at bounding box center [215, 357] width 16 height 16
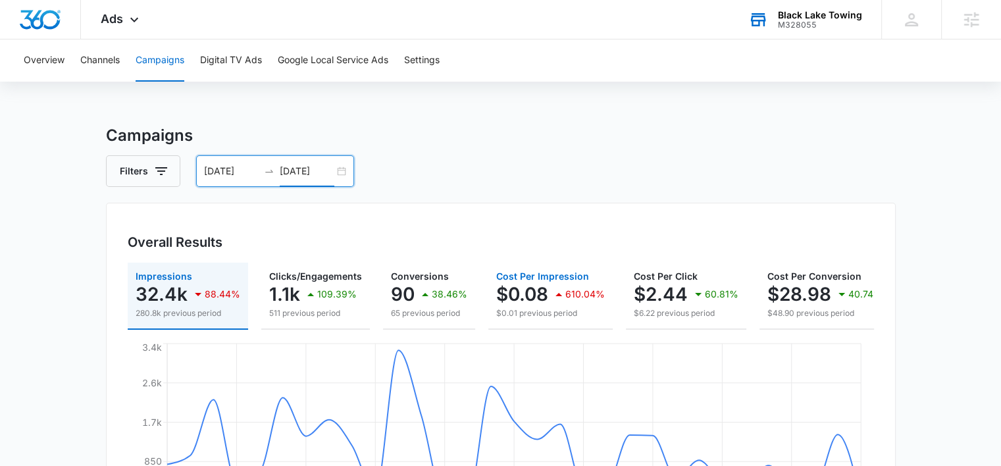
scroll to position [0, 184]
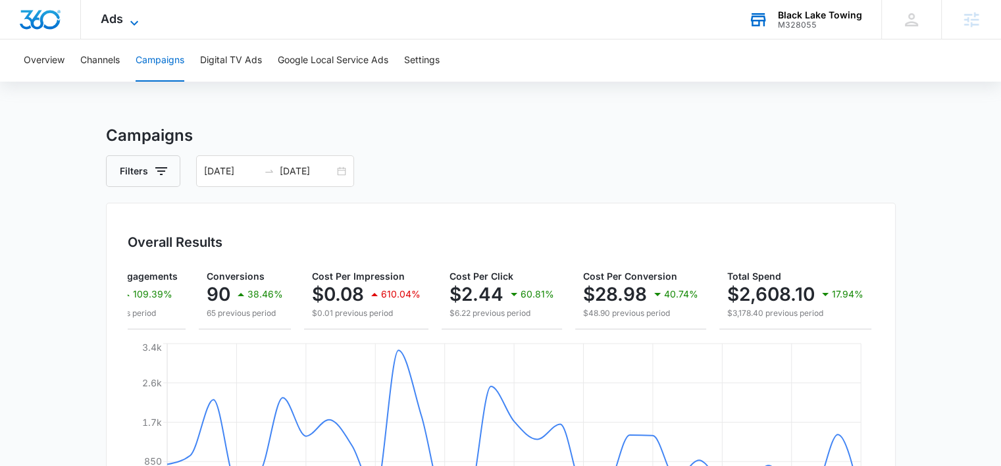
click at [137, 23] on icon at bounding box center [134, 23] width 16 height 16
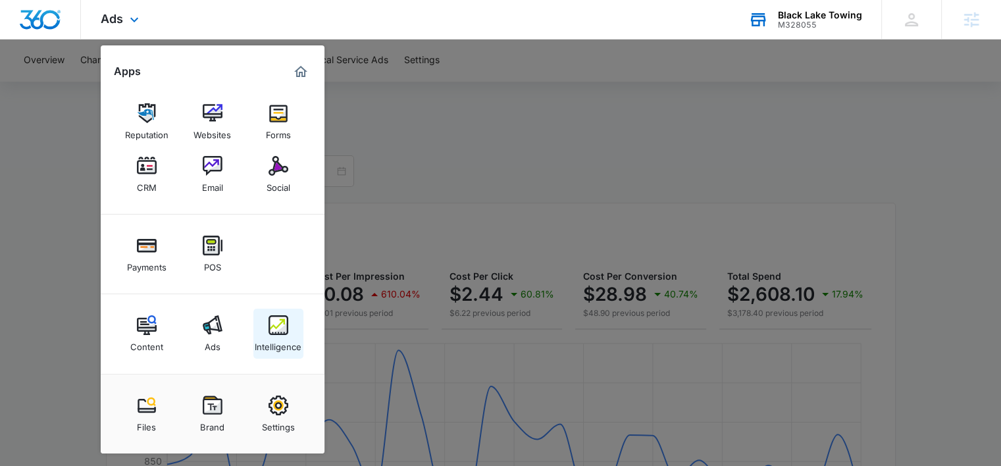
click at [272, 334] on img at bounding box center [278, 325] width 20 height 20
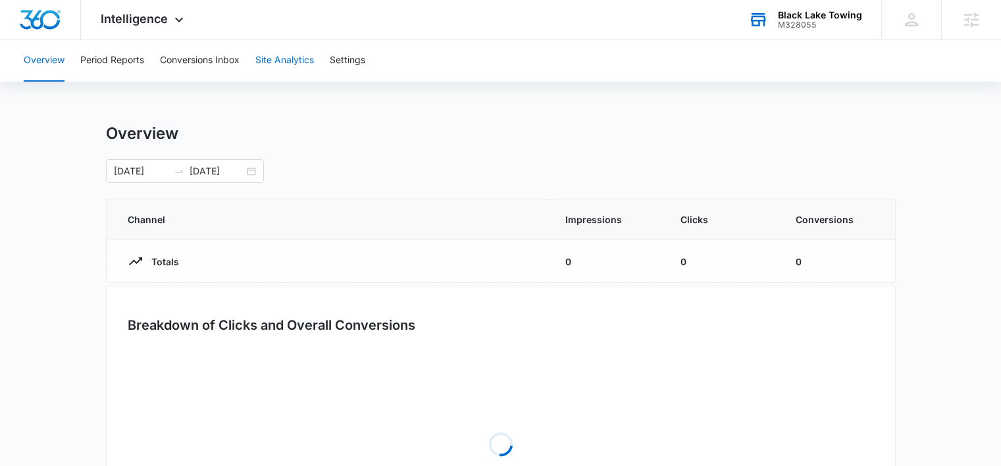
click at [274, 59] on button "Site Analytics" at bounding box center [284, 60] width 59 height 42
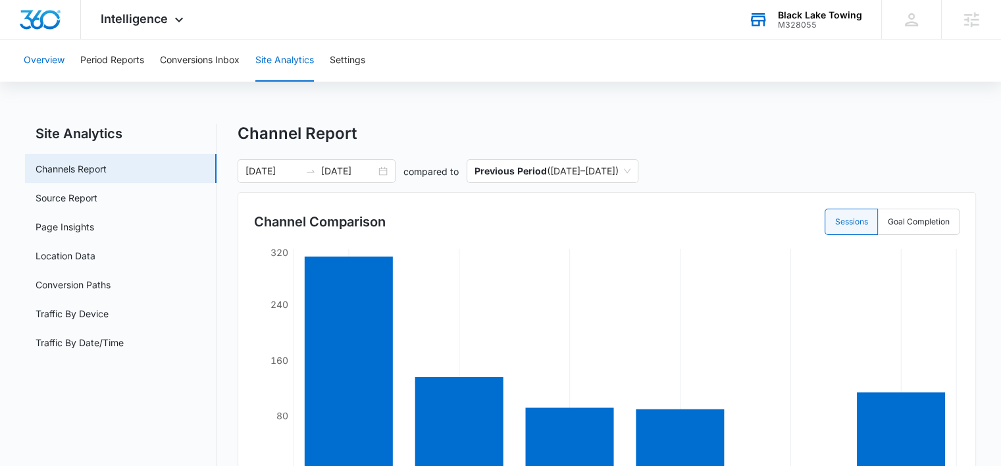
click at [62, 61] on button "Overview" at bounding box center [44, 60] width 41 height 42
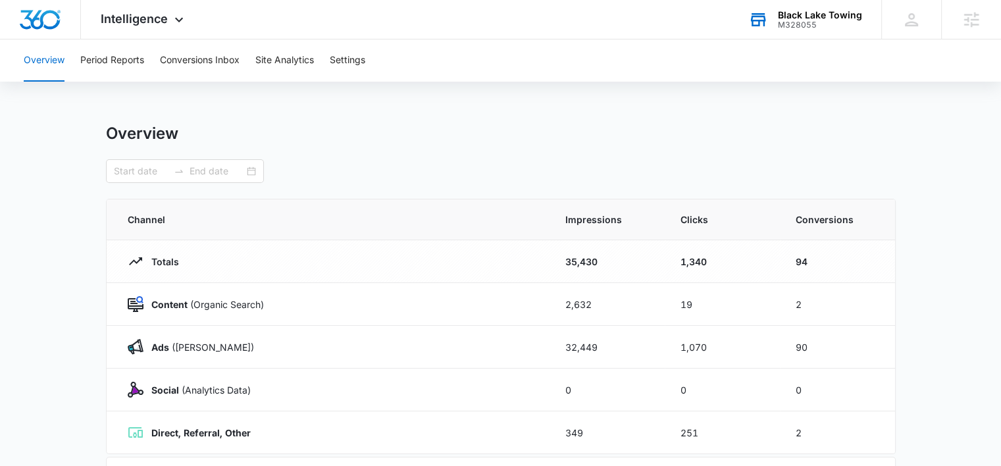
type input "08/01/2025"
type input "08/31/2025"
click at [152, 168] on input "08/01/2025" at bounding box center [141, 171] width 55 height 14
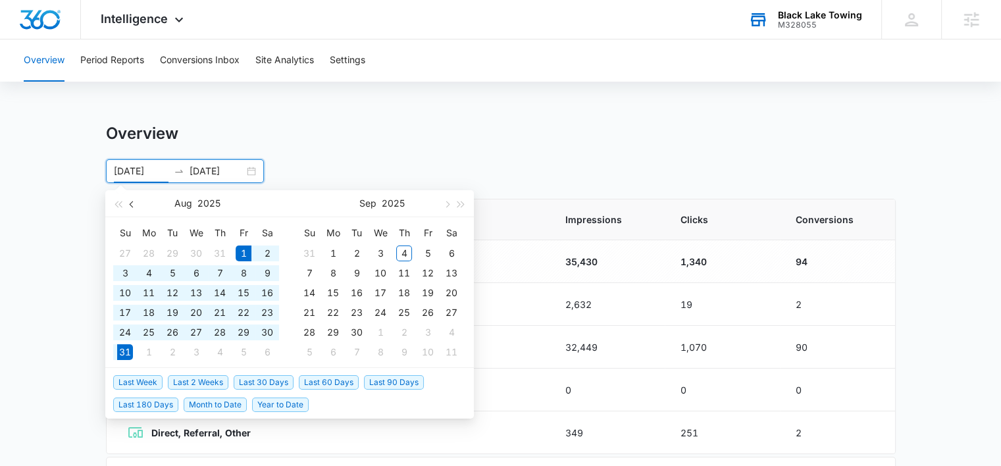
click at [134, 205] on span "button" at bounding box center [133, 204] width 7 height 7
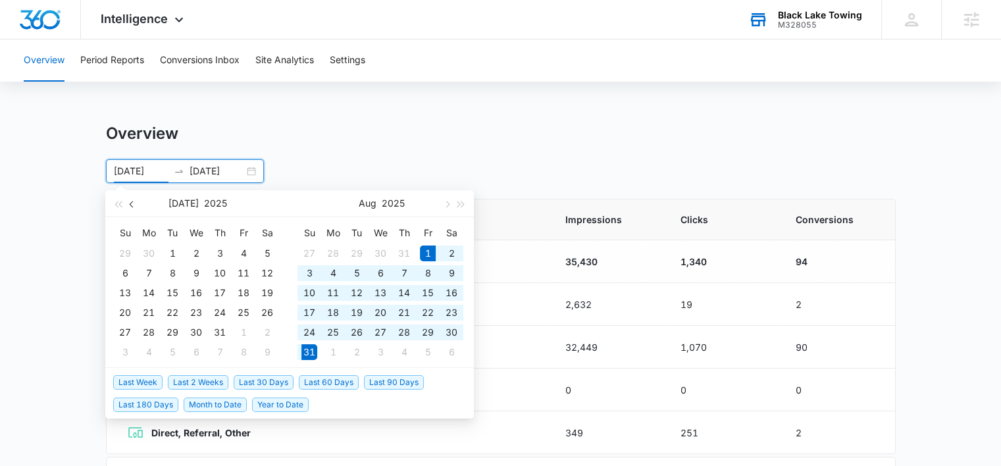
click at [134, 205] on span "button" at bounding box center [133, 204] width 7 height 7
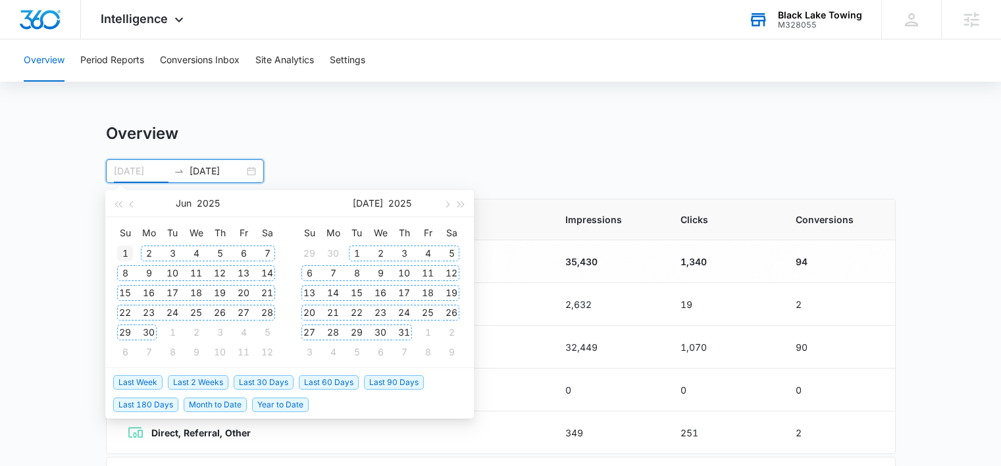
type input "06/01/2025"
click at [124, 248] on div "1" at bounding box center [125, 253] width 16 height 16
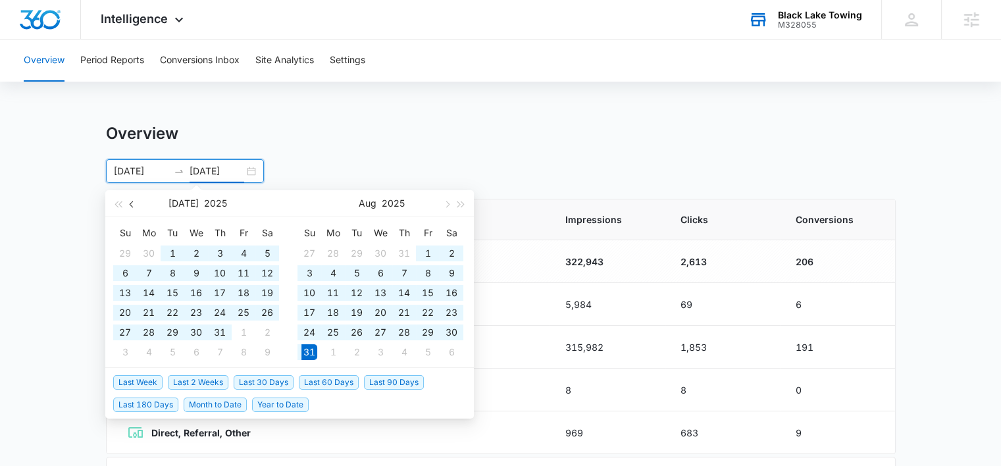
click at [130, 203] on span "button" at bounding box center [133, 204] width 7 height 7
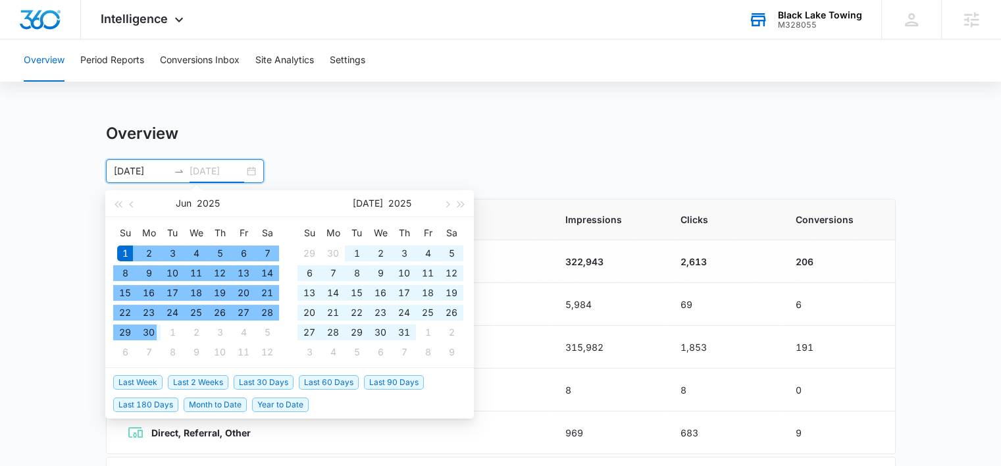
click at [149, 330] on div "30" at bounding box center [149, 332] width 16 height 16
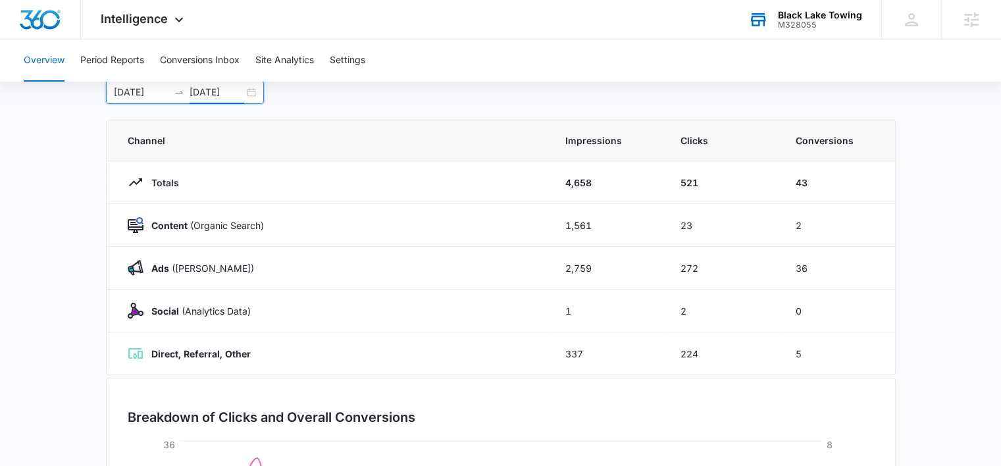
scroll to position [74, 0]
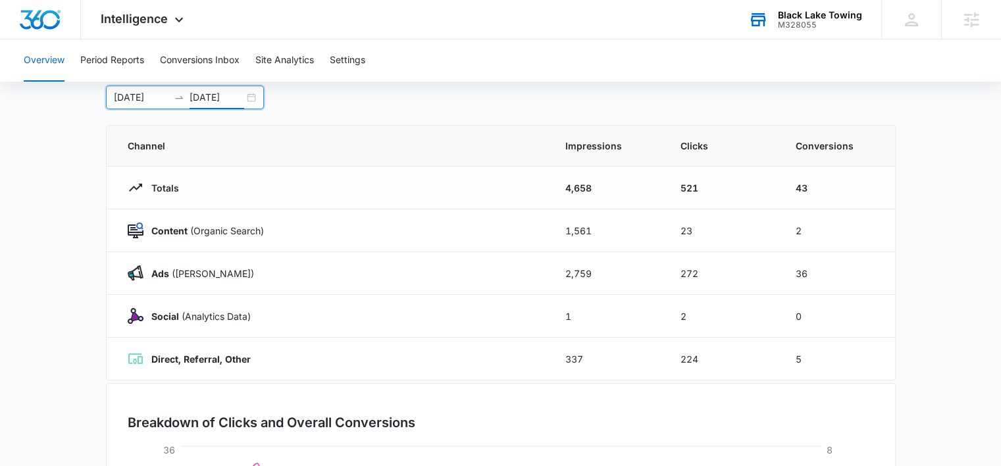
click at [216, 93] on input "06/30/2025" at bounding box center [216, 97] width 55 height 14
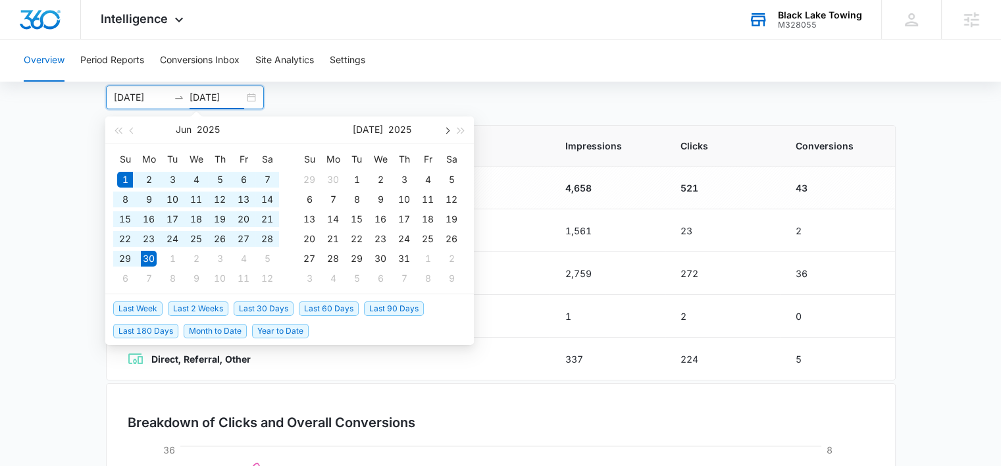
click at [443, 130] on span "button" at bounding box center [446, 130] width 7 height 7
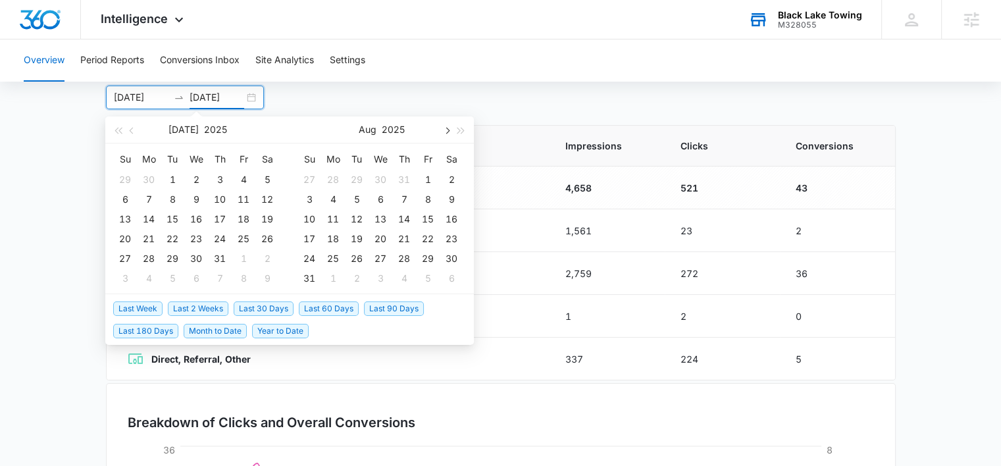
click at [443, 130] on span "button" at bounding box center [446, 130] width 7 height 7
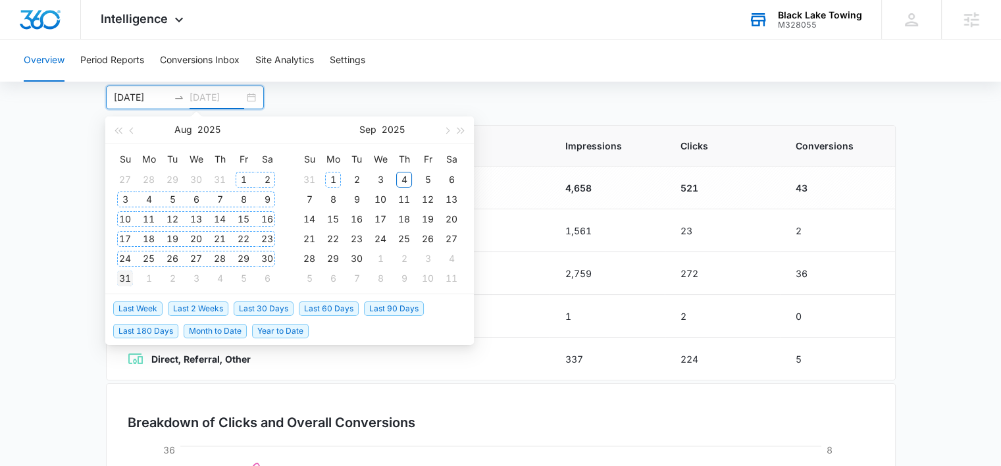
type input "08/31/2025"
click at [128, 275] on div "31" at bounding box center [125, 278] width 16 height 16
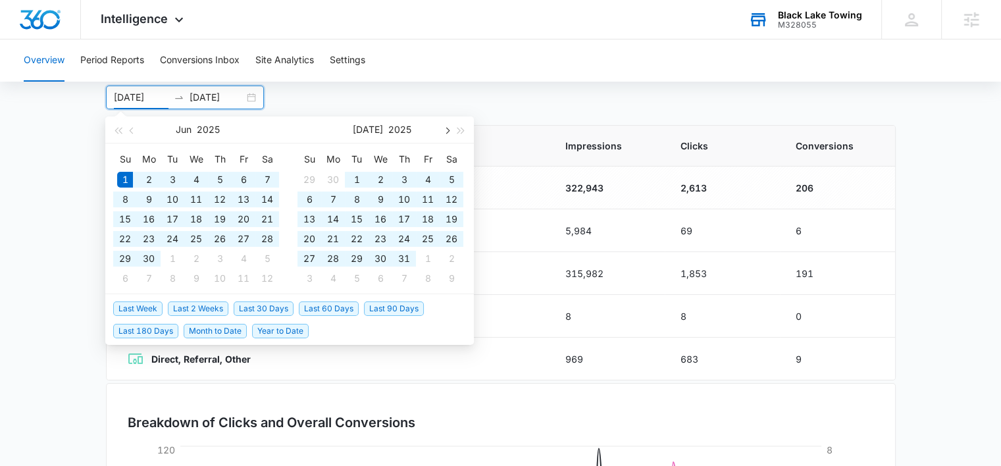
click at [450, 131] on button "button" at bounding box center [446, 129] width 14 height 26
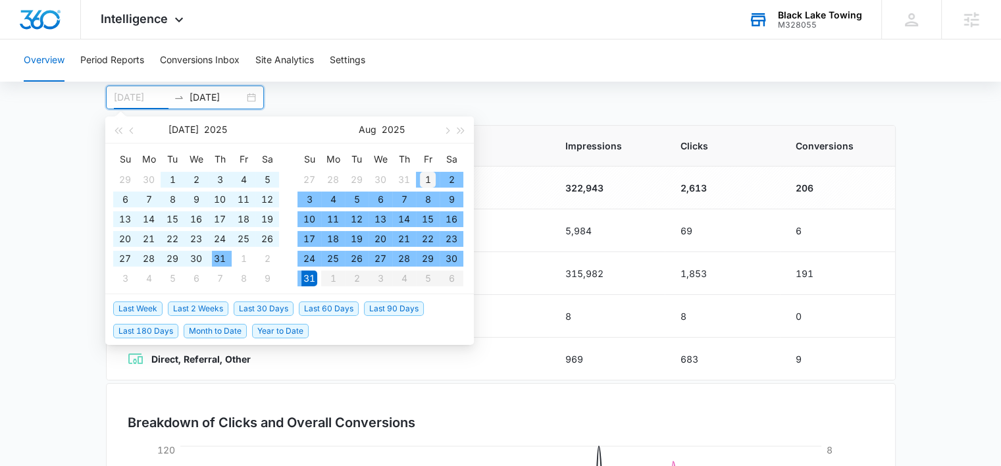
type input "08/01/2025"
click at [430, 176] on div "1" at bounding box center [428, 180] width 16 height 16
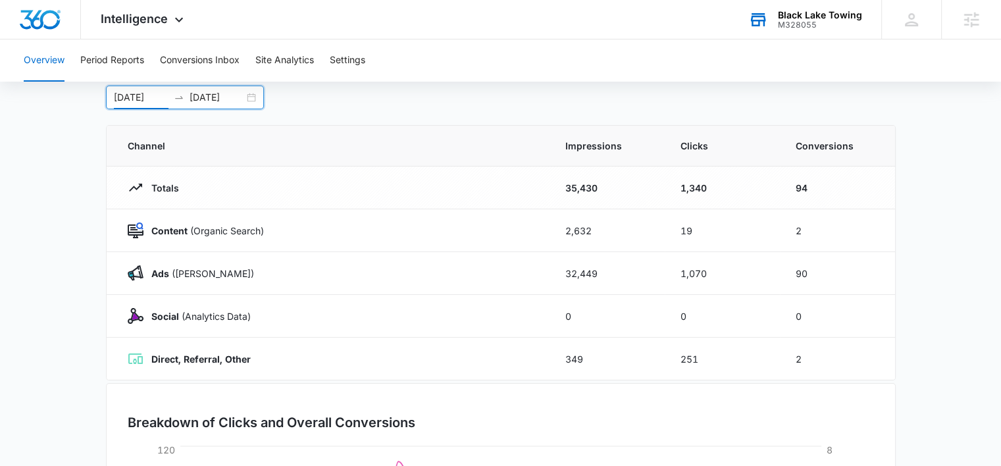
click at [48, 145] on main "Overview 08/01/2025 08/31/2025 Jul 2025 Su Mo Tu We Th Fr Sa 29 30 1 2 3 4 5 6 …" at bounding box center [500, 395] width 1001 height 691
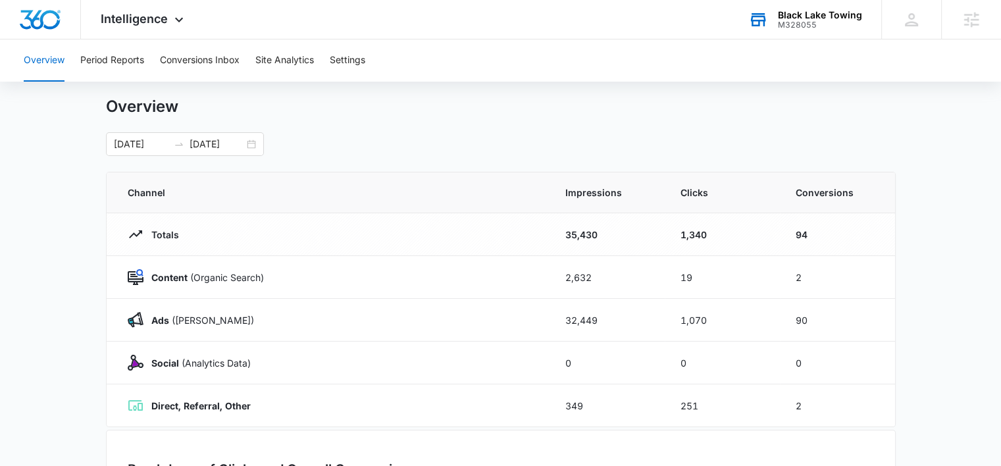
scroll to position [25, 0]
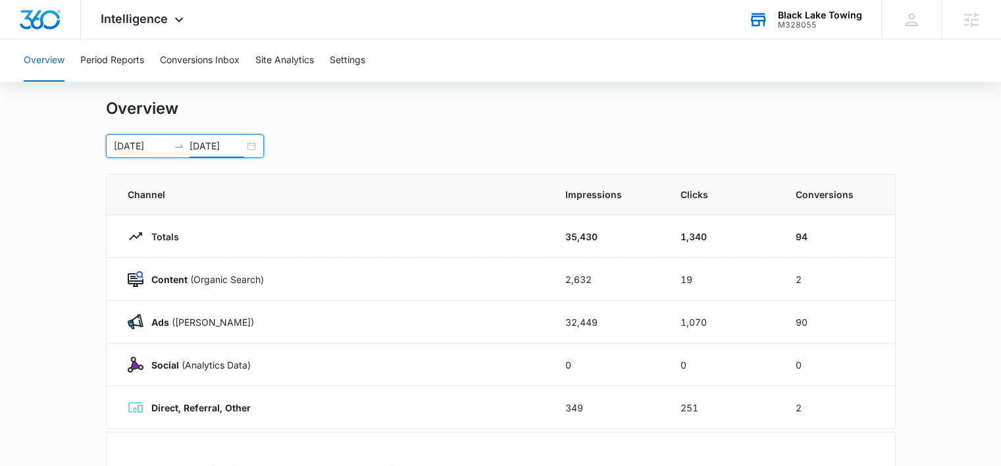
click at [222, 147] on input "08/31/2025" at bounding box center [216, 146] width 55 height 14
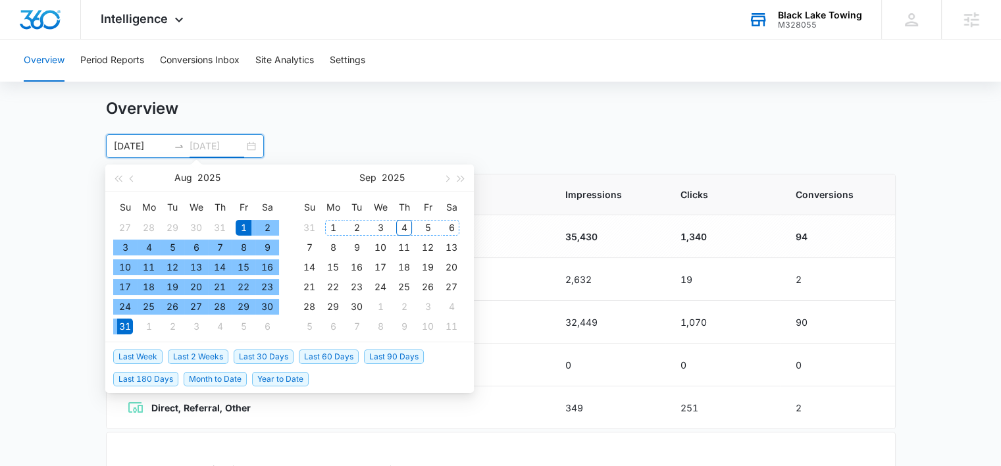
type input "08/31/2025"
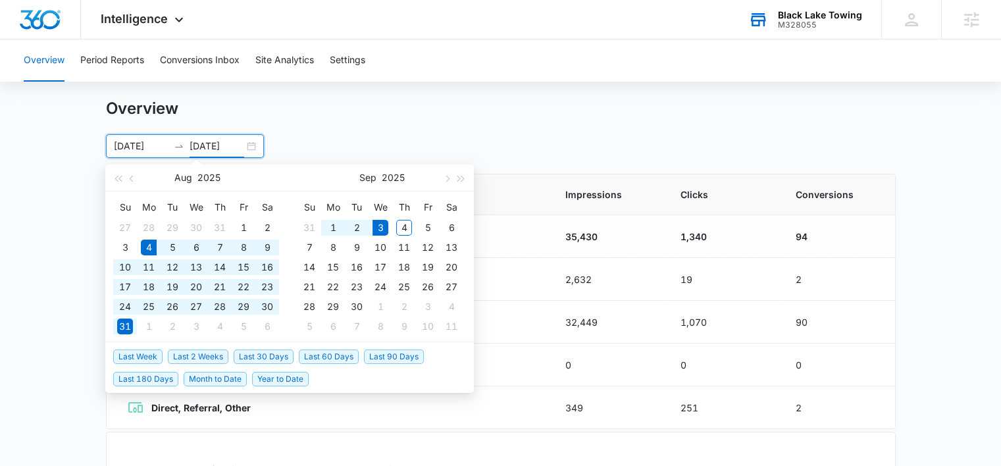
click at [264, 361] on span "Last 30 Days" at bounding box center [264, 356] width 60 height 14
type input "08/04/2025"
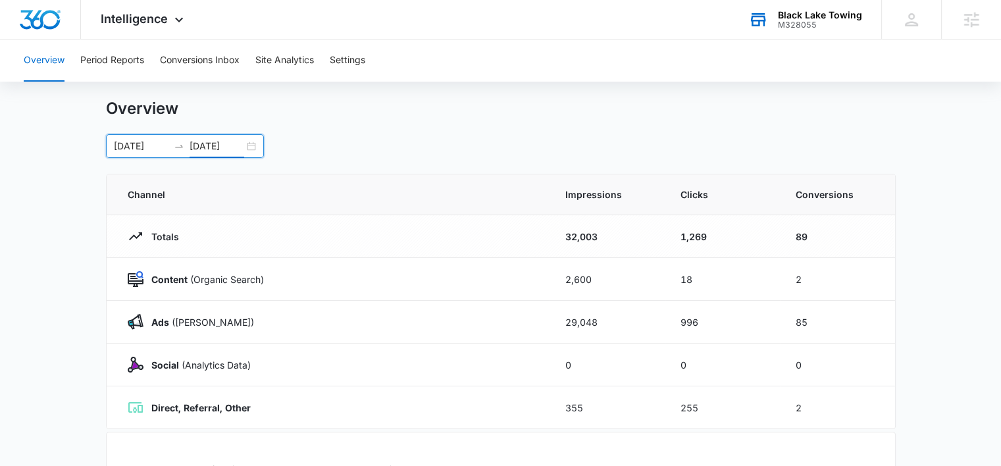
click at [209, 145] on input "09/03/2025" at bounding box center [216, 146] width 55 height 14
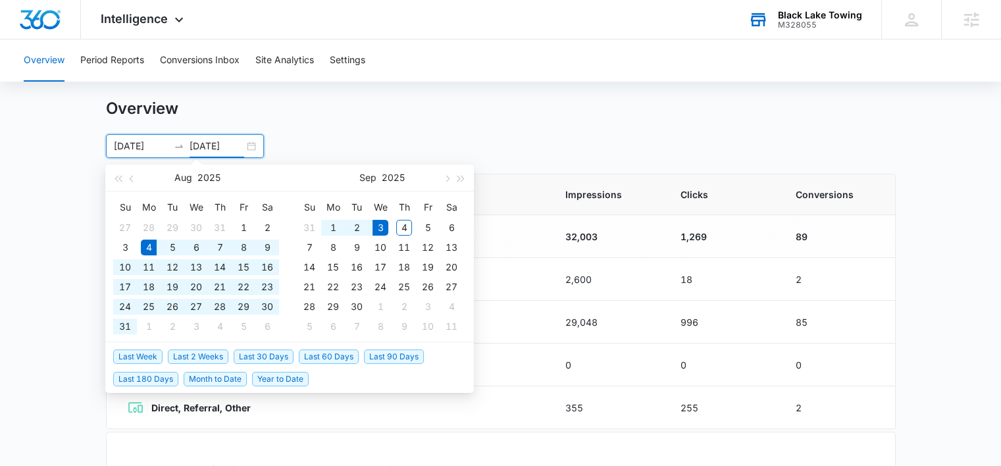
type input "09/03/2025"
click at [334, 356] on span "Last 60 Days" at bounding box center [329, 356] width 60 height 14
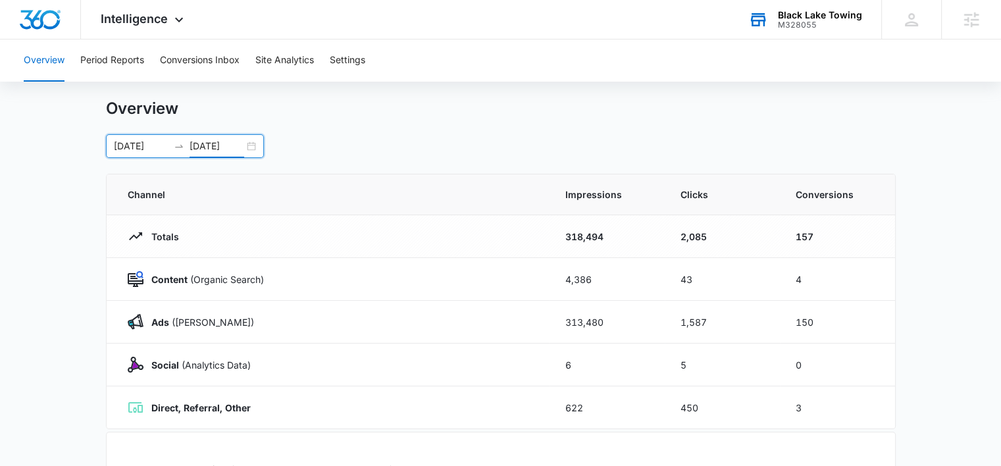
click at [151, 145] on input "07/05/2025" at bounding box center [141, 146] width 55 height 14
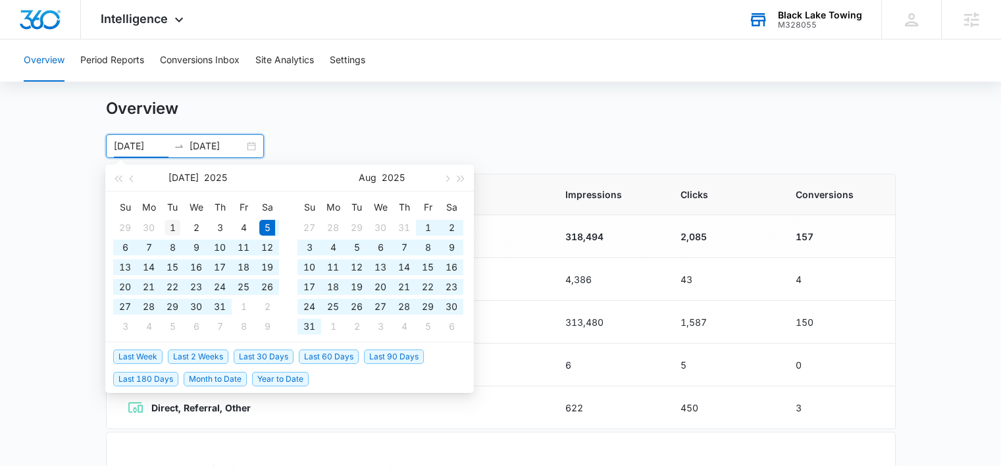
type input "07/01/2025"
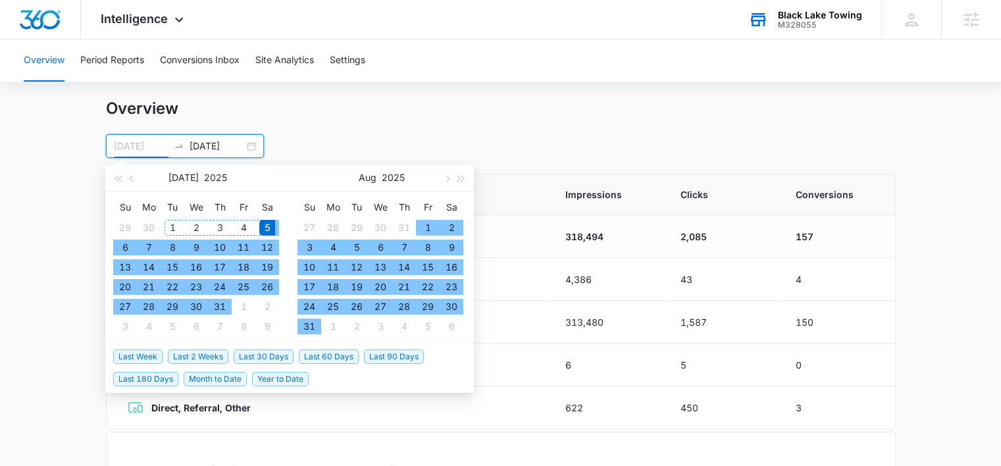
click at [167, 222] on div "1" at bounding box center [172, 228] width 16 height 16
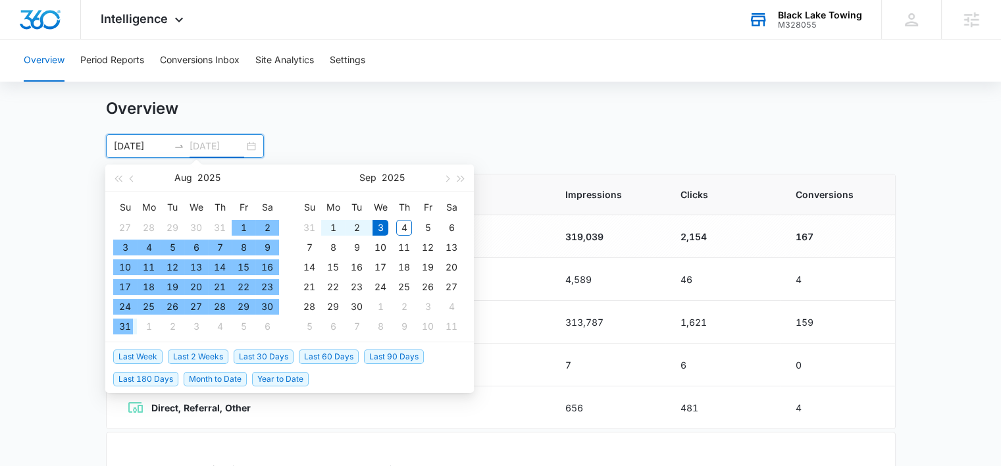
click at [123, 320] on div "31" at bounding box center [125, 326] width 16 height 16
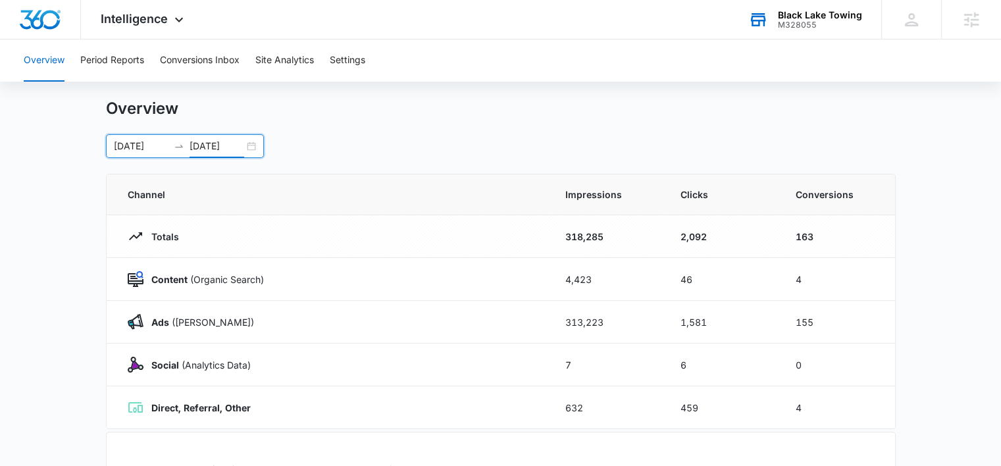
click at [232, 148] on input "08/31/2025" at bounding box center [216, 146] width 55 height 14
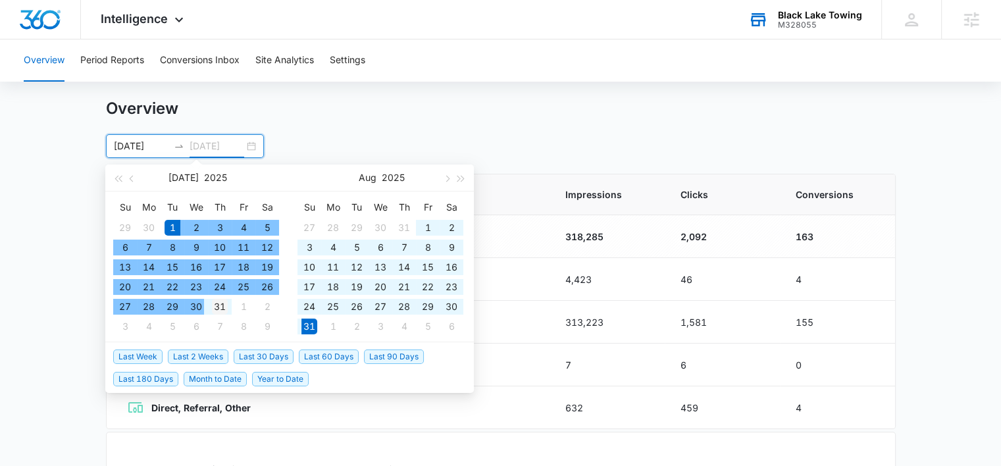
type input "07/31/2025"
click at [216, 306] on div "31" at bounding box center [220, 307] width 16 height 16
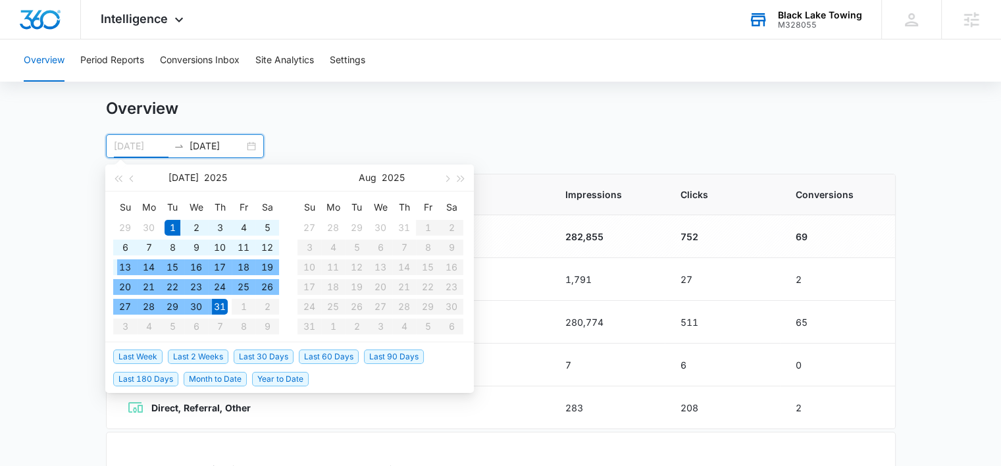
type input "07/01/2025"
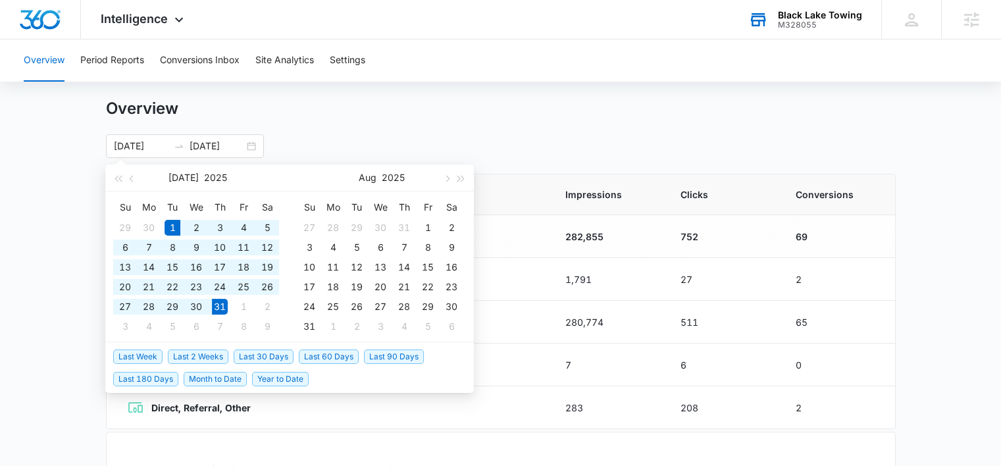
click at [333, 107] on div "Overview" at bounding box center [500, 109] width 789 height 20
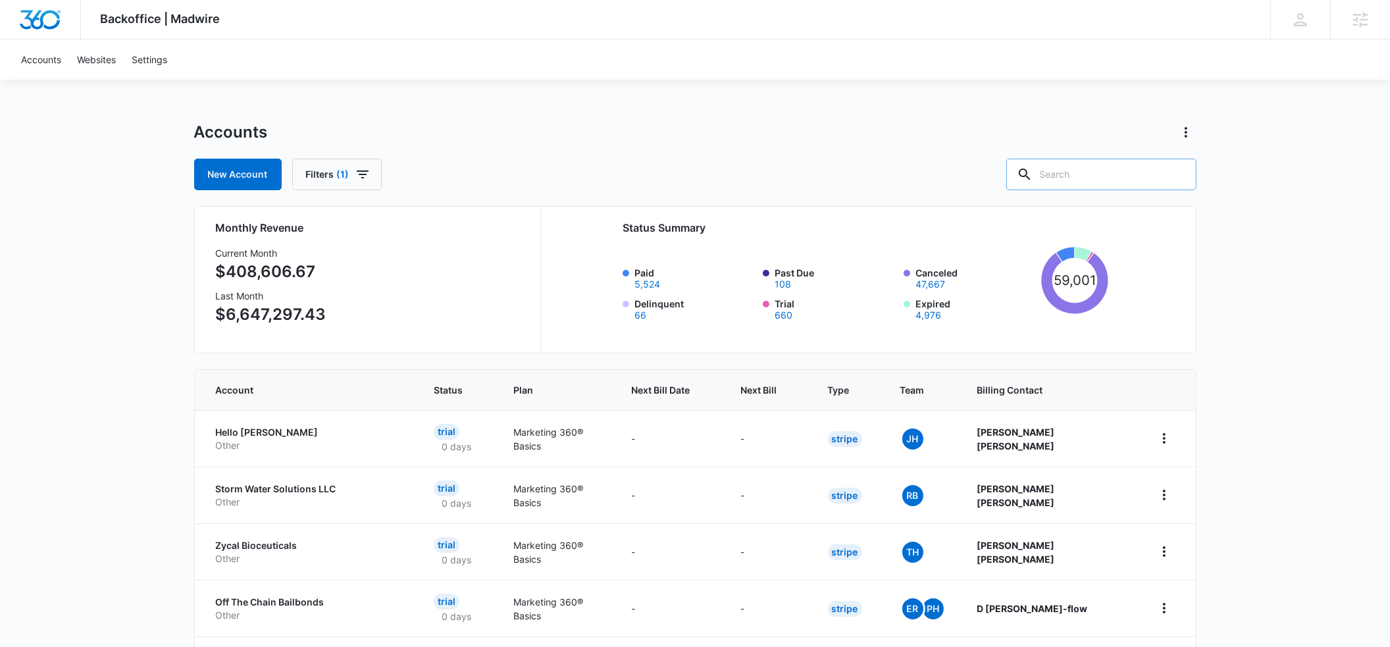
click at [1087, 176] on input "text" at bounding box center [1101, 175] width 190 height 32
click at [1085, 174] on input "black alake towi" at bounding box center [1091, 175] width 210 height 32
type input "black lake towi"
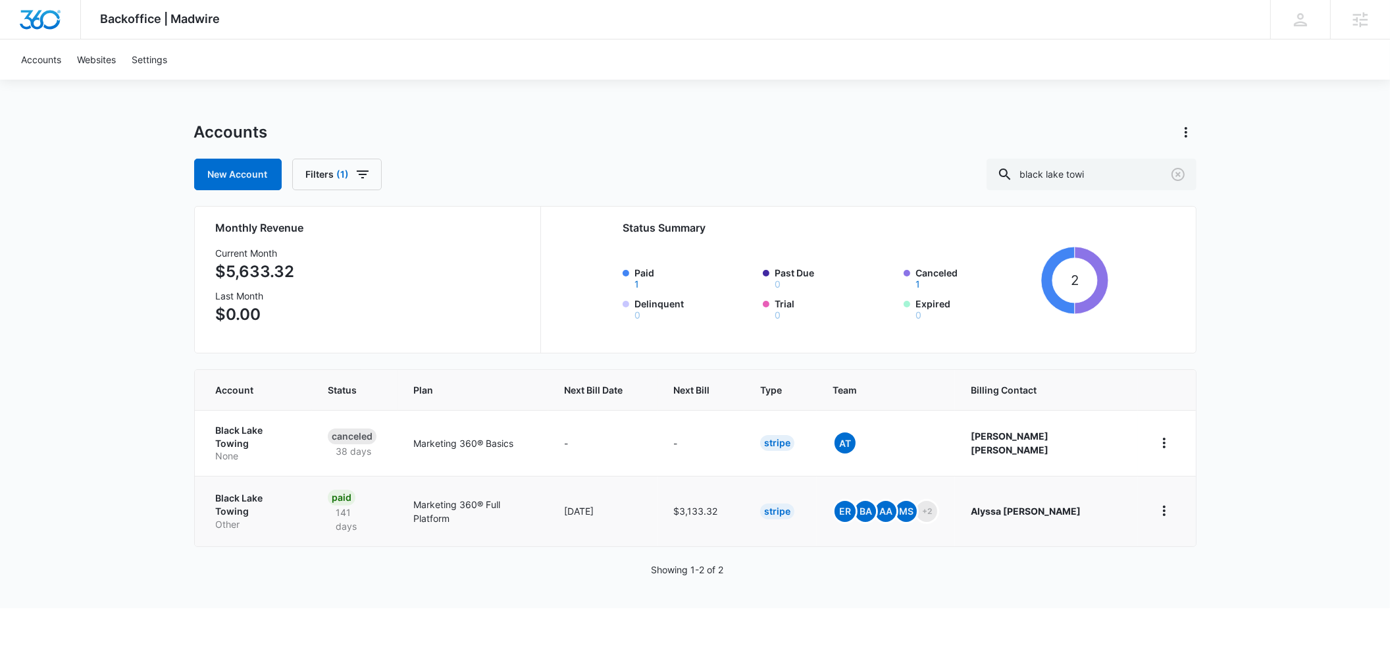
click at [254, 491] on p "Black Lake Towing" at bounding box center [256, 504] width 81 height 26
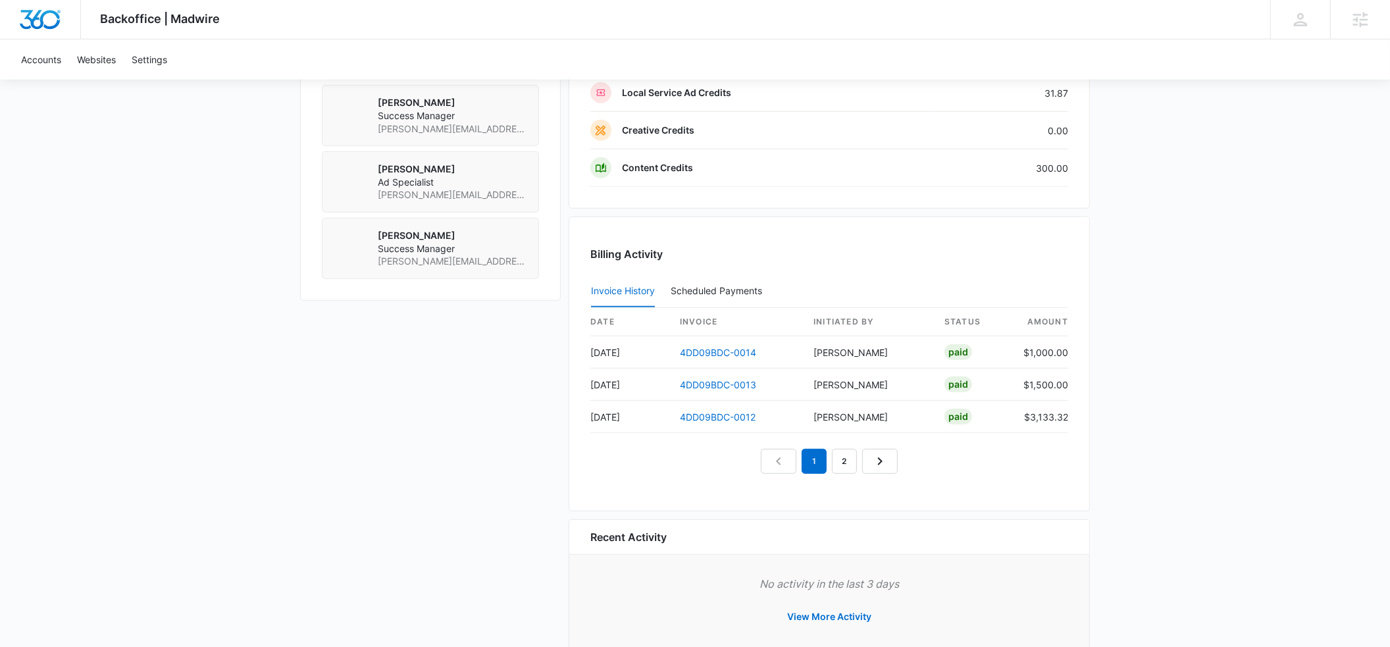
scroll to position [1171, 0]
